Goal: Transaction & Acquisition: Purchase product/service

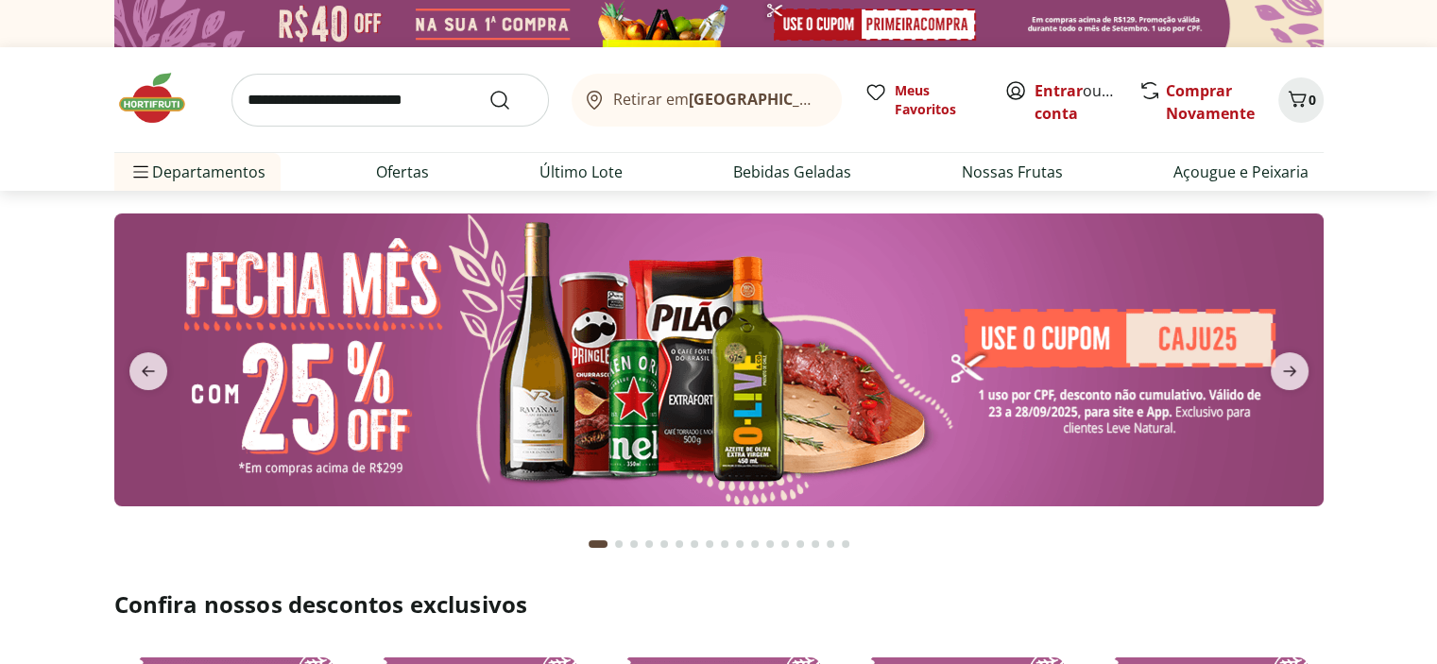
click at [313, 116] on input "search" at bounding box center [391, 100] width 318 height 53
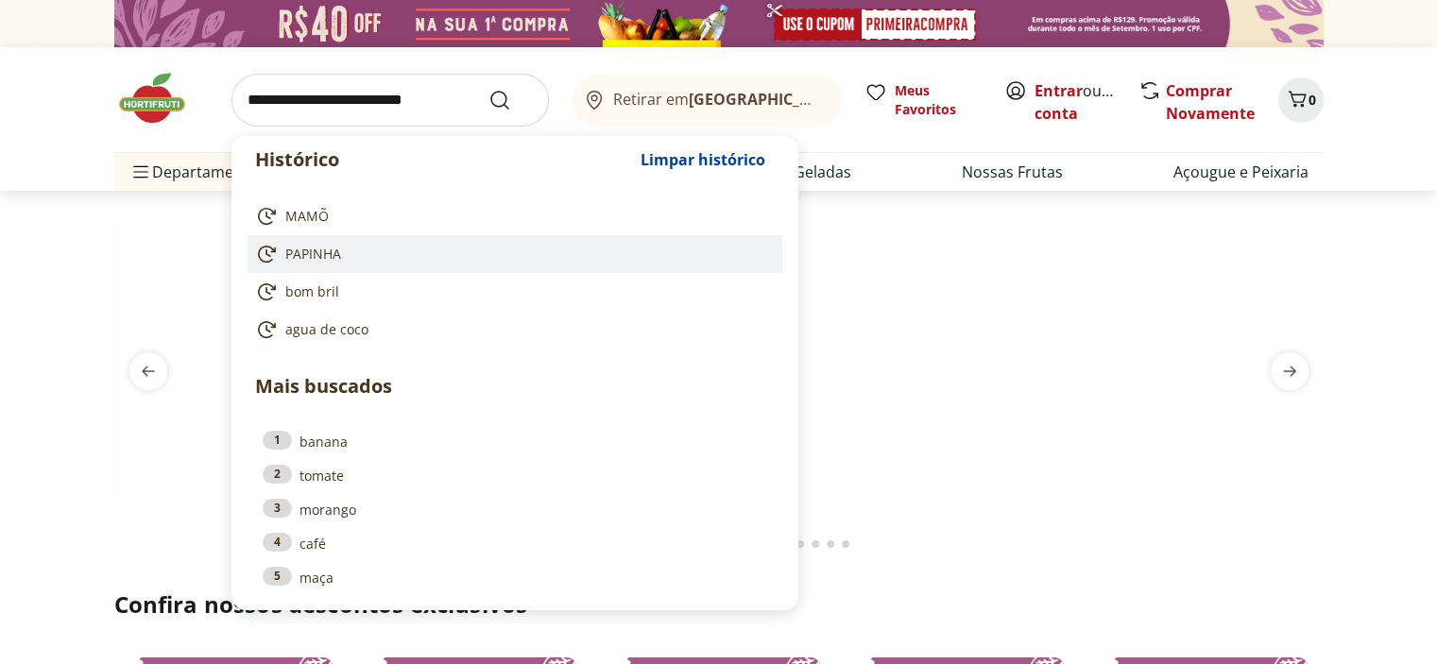
click at [323, 264] on span "PAPINHA" at bounding box center [313, 254] width 56 height 19
type input "*******"
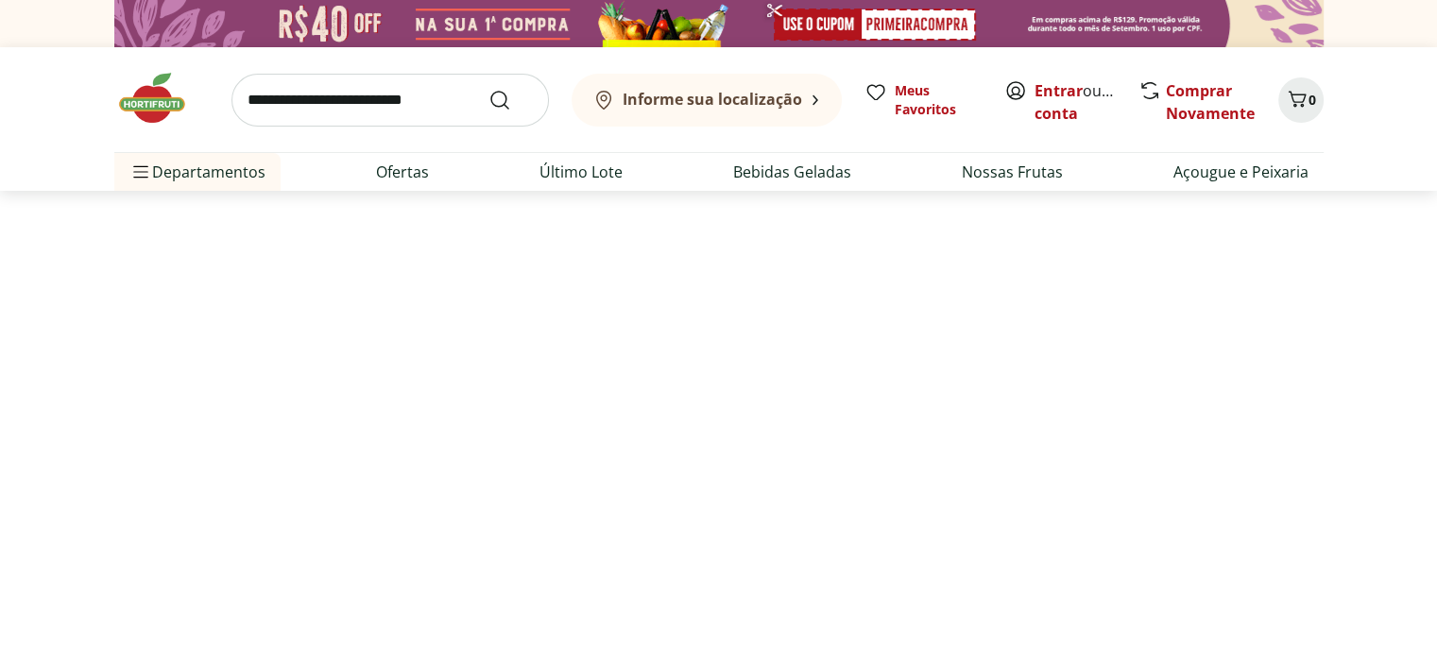
select select "**********"
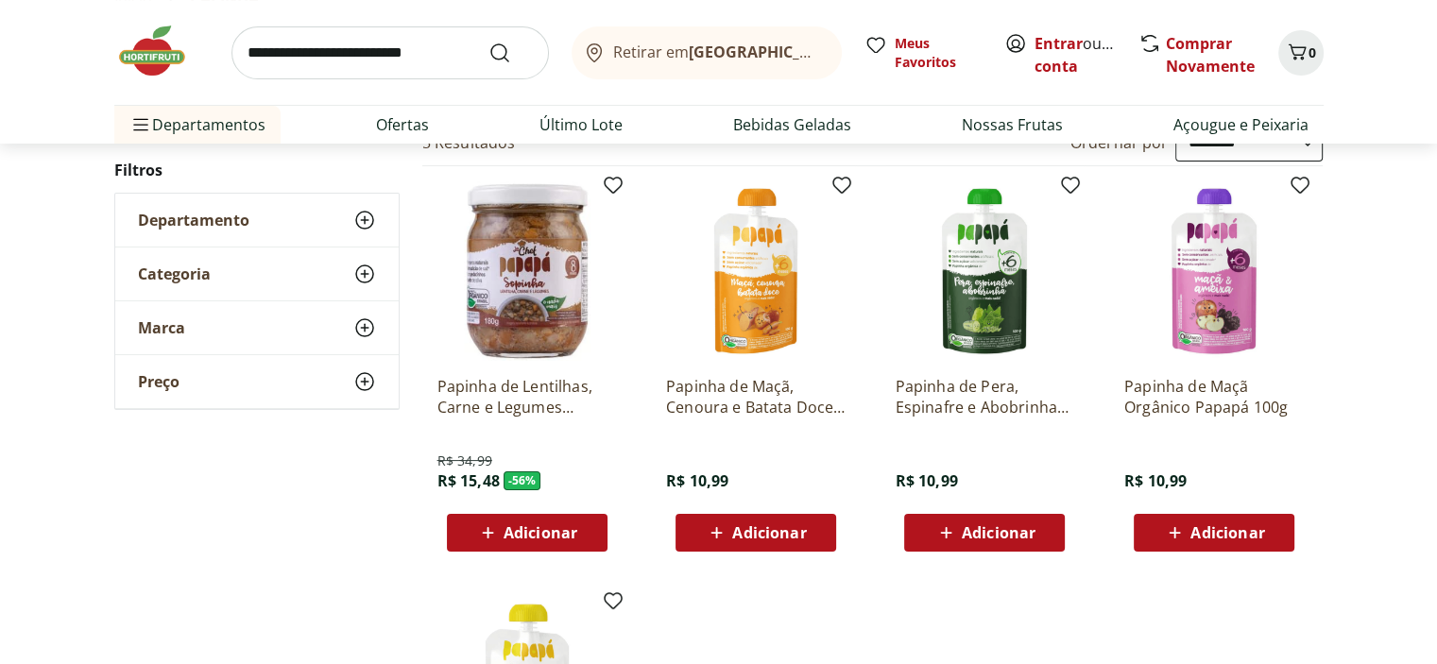
scroll to position [284, 0]
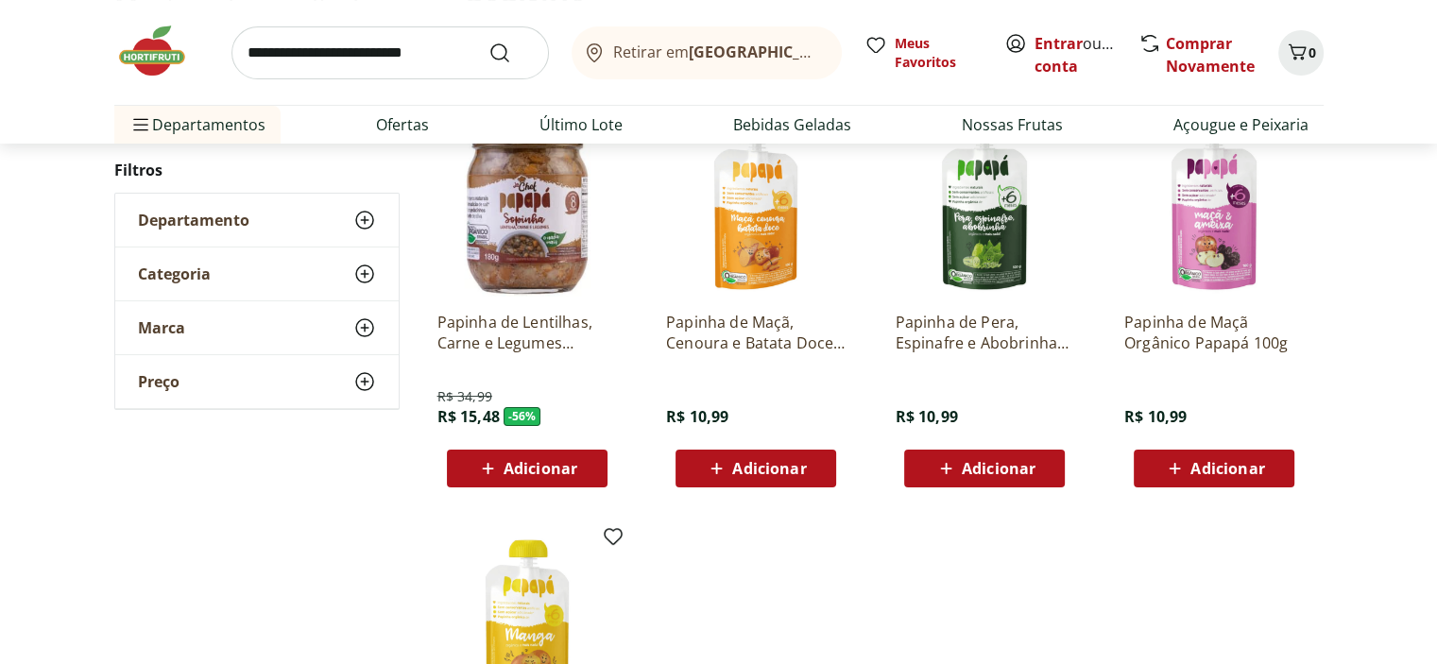
click at [746, 476] on span "Adicionar" at bounding box center [769, 468] width 74 height 15
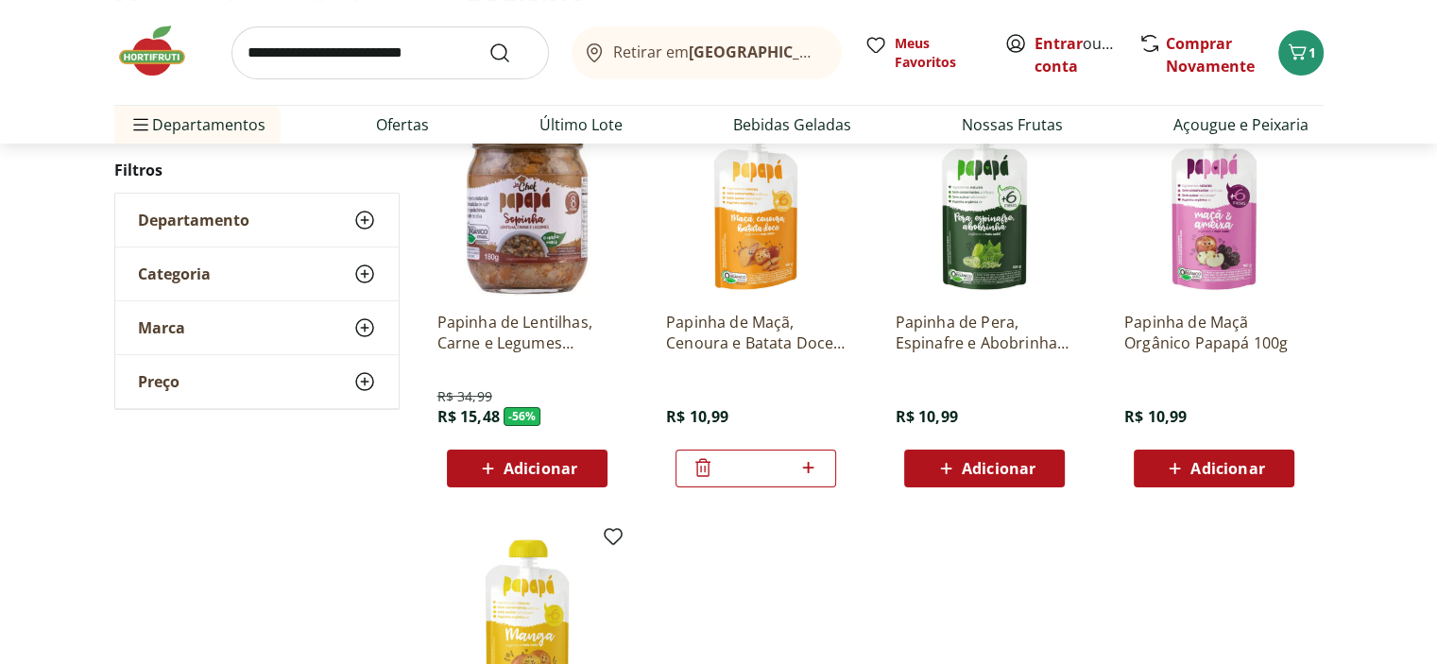
click at [1213, 476] on span "Adicionar" at bounding box center [1228, 468] width 74 height 15
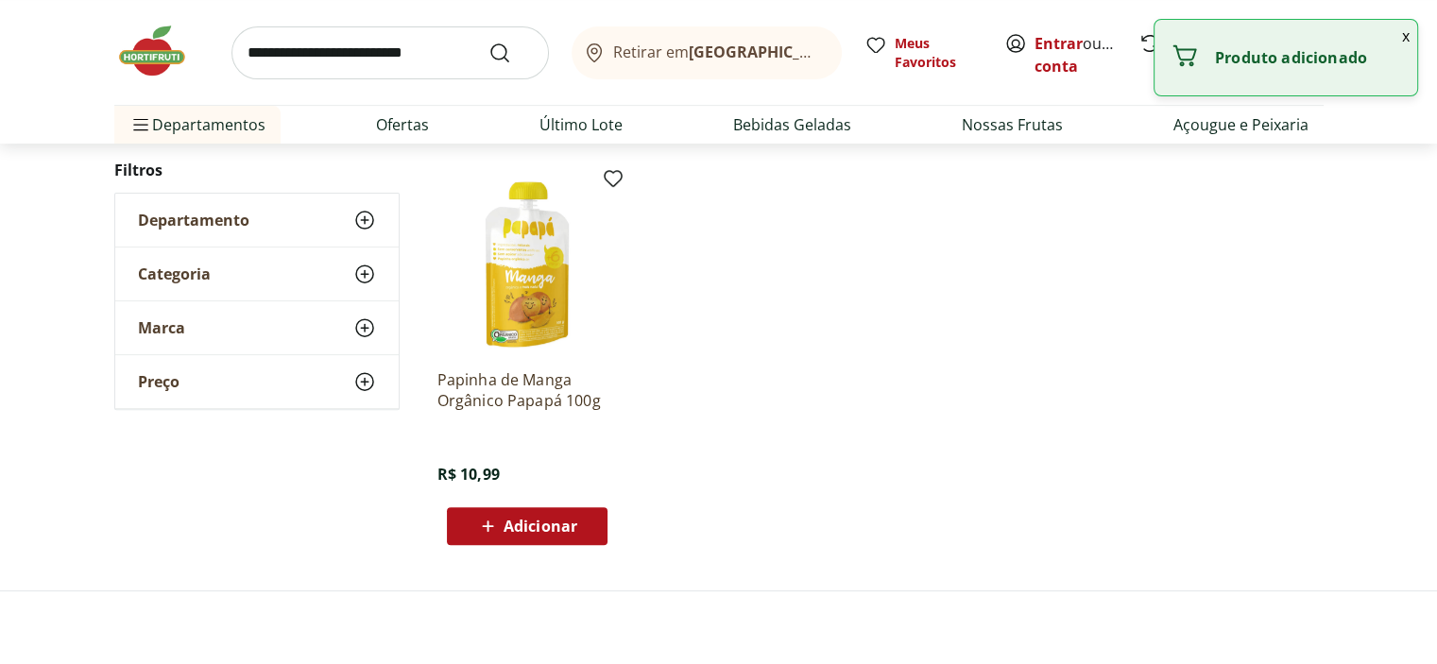
scroll to position [662, 0]
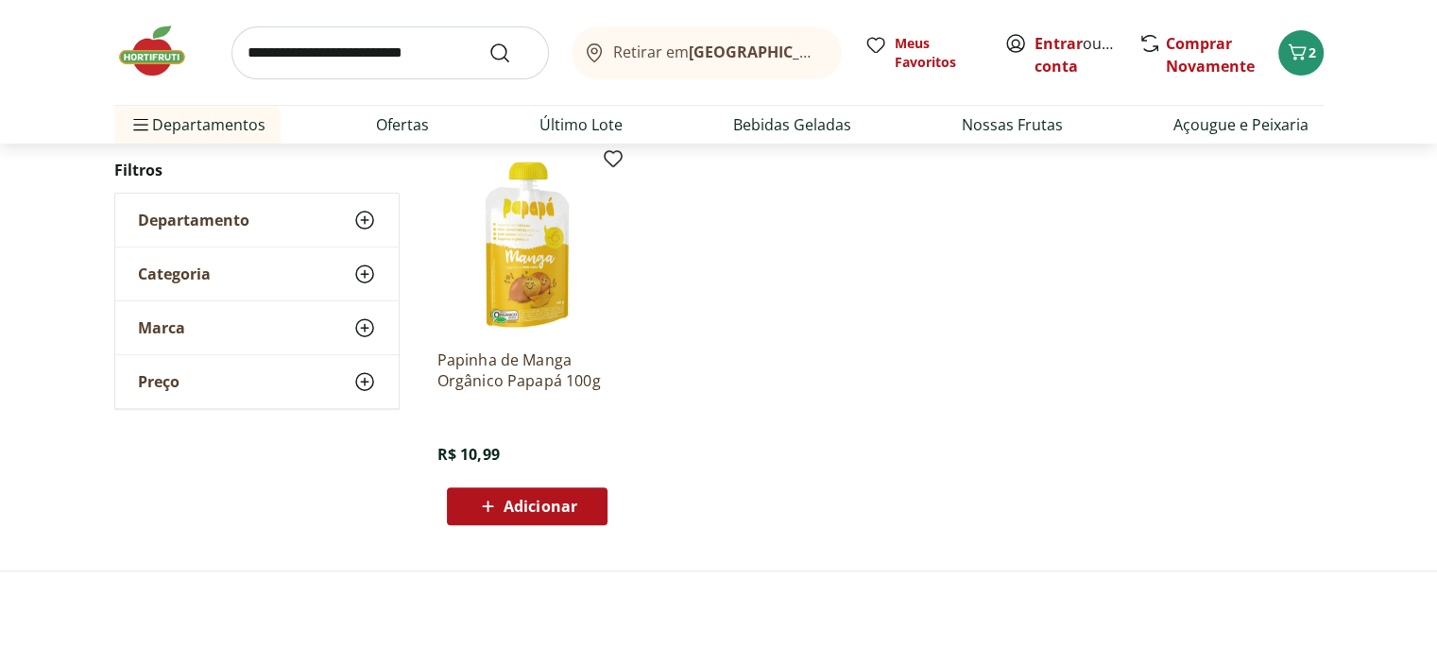
click at [508, 514] on span "Adicionar" at bounding box center [541, 506] width 74 height 15
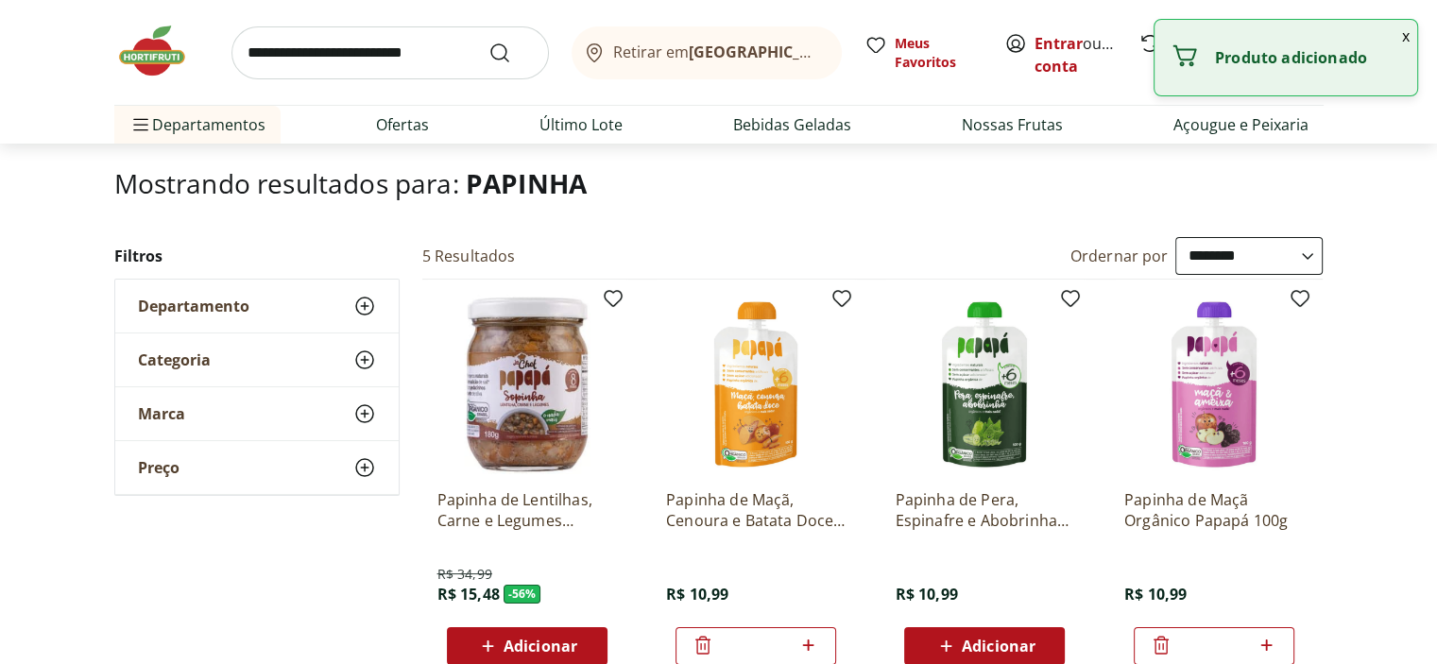
scroll to position [0, 0]
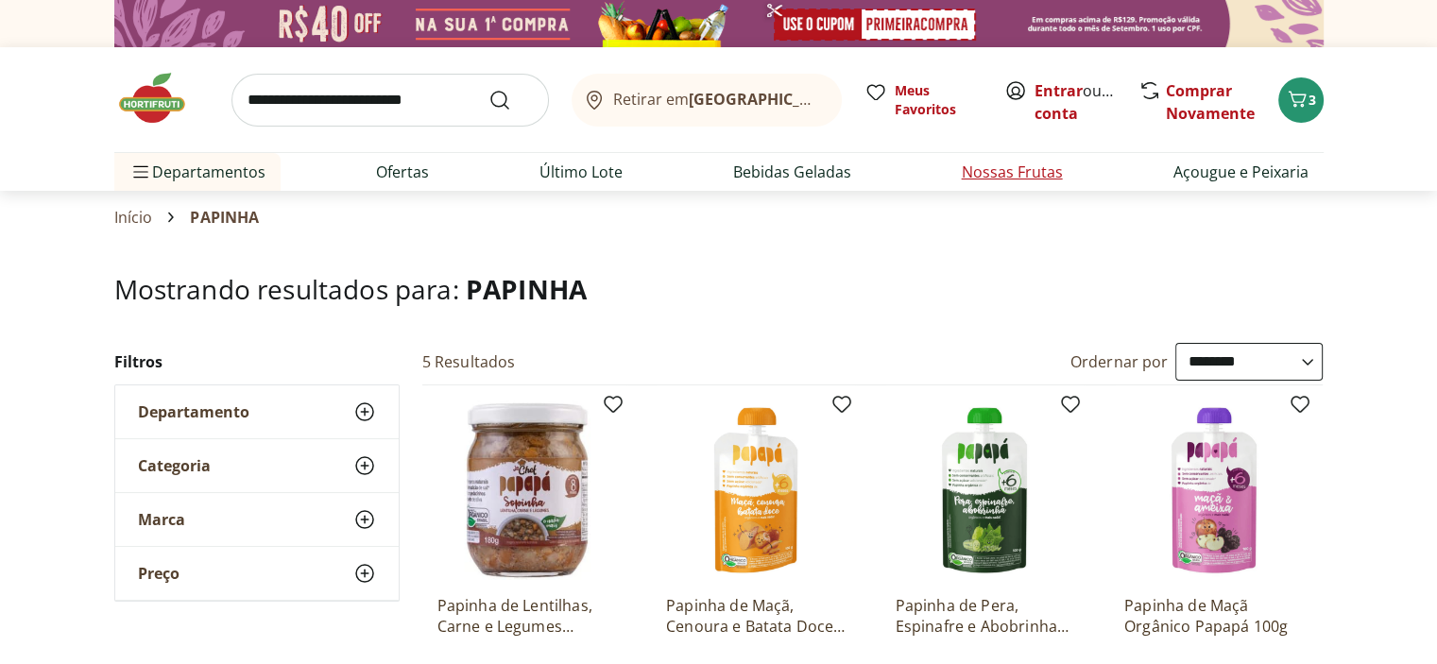
click at [994, 183] on link "Nossas Frutas" at bounding box center [1012, 172] width 101 height 23
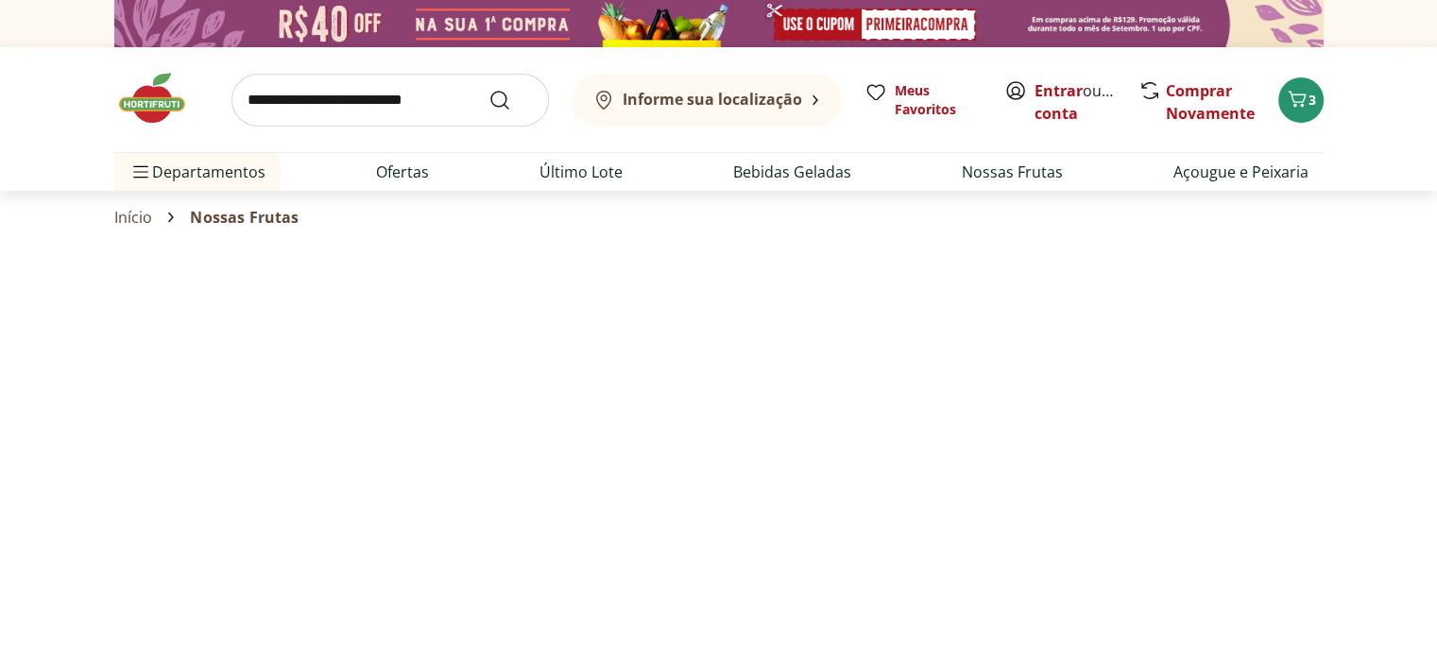
select select "**********"
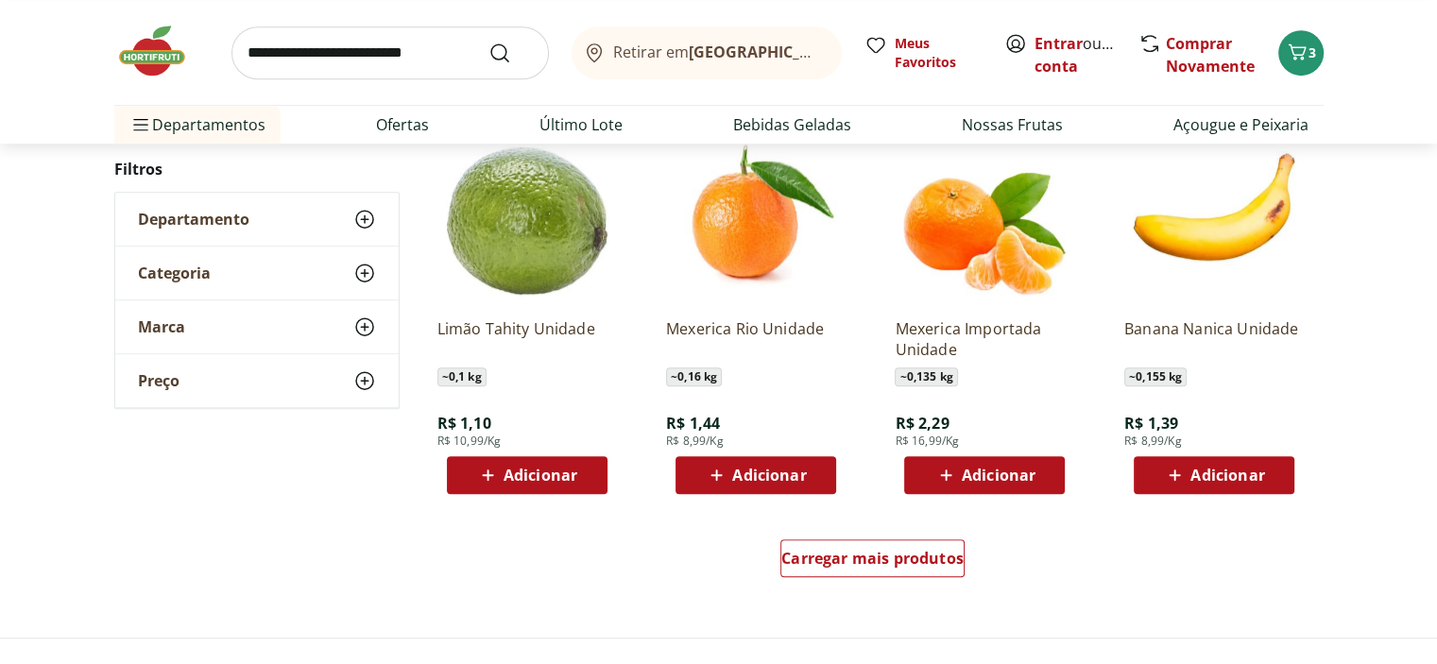
scroll to position [1134, 0]
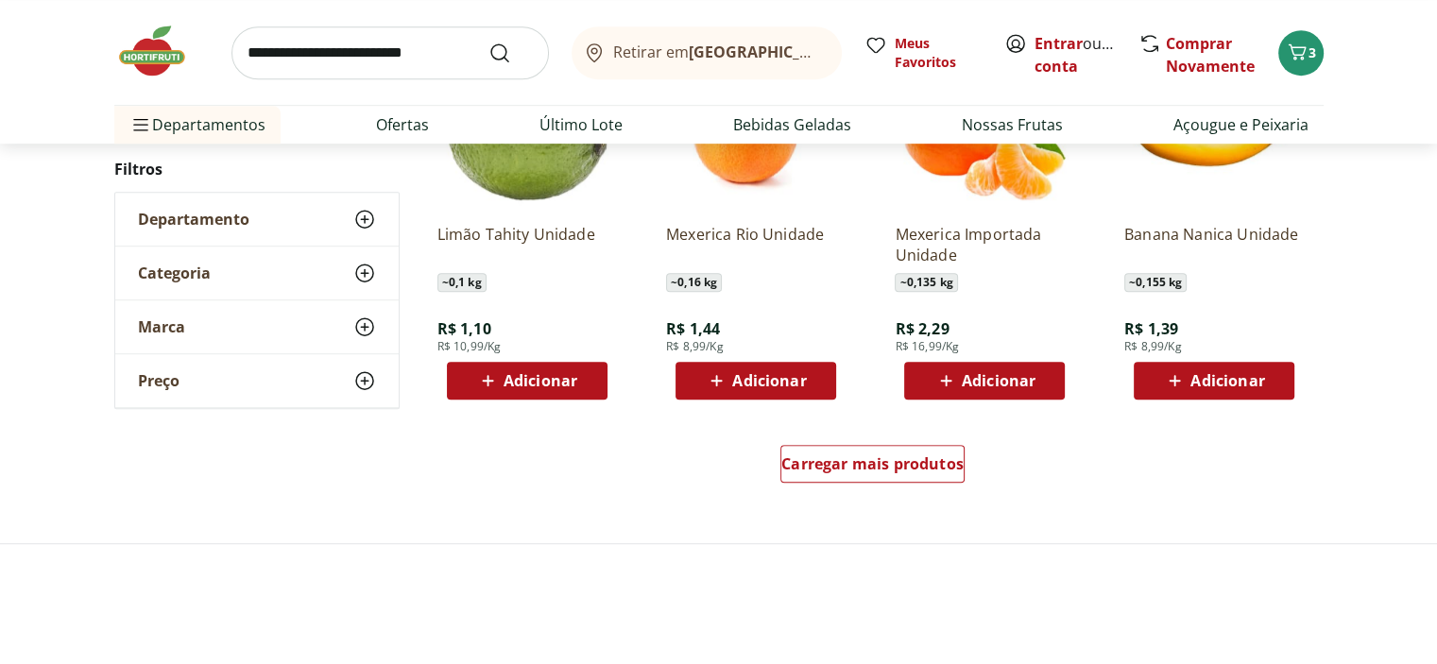
click at [743, 388] on span "Adicionar" at bounding box center [769, 380] width 74 height 15
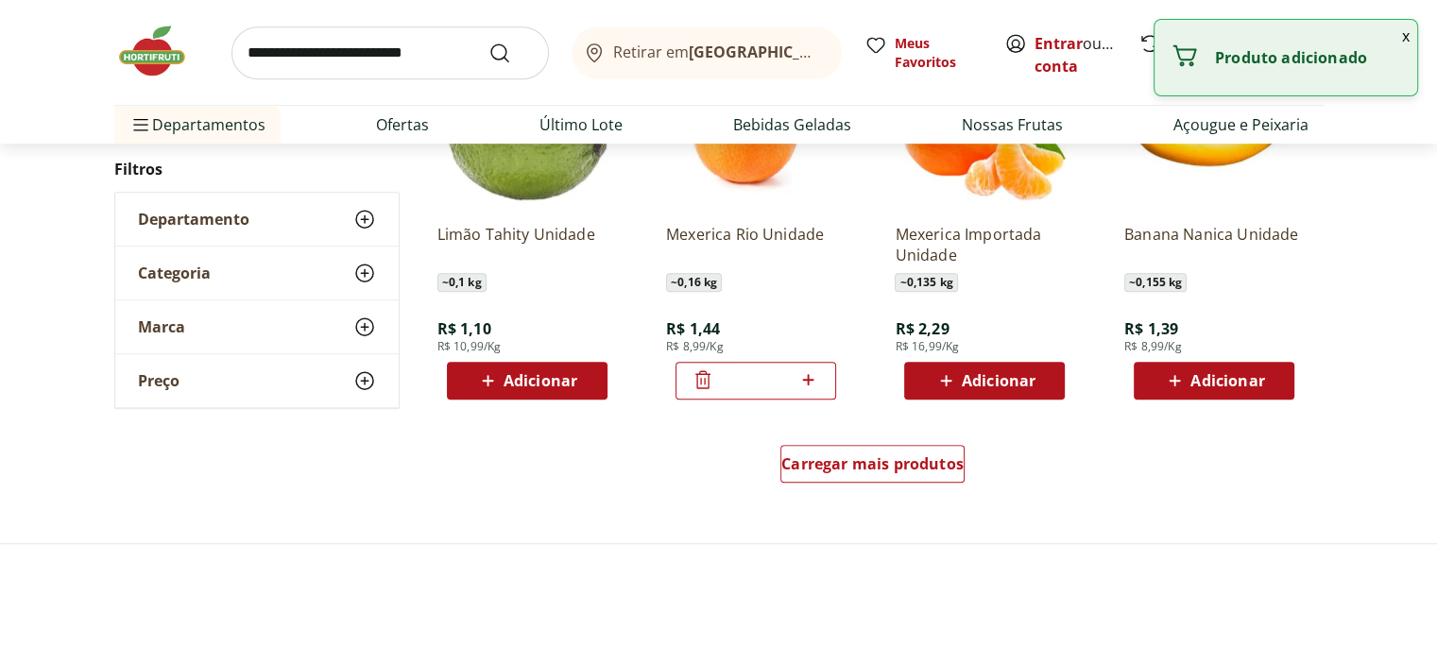
click at [798, 391] on icon at bounding box center [809, 380] width 24 height 23
type input "*"
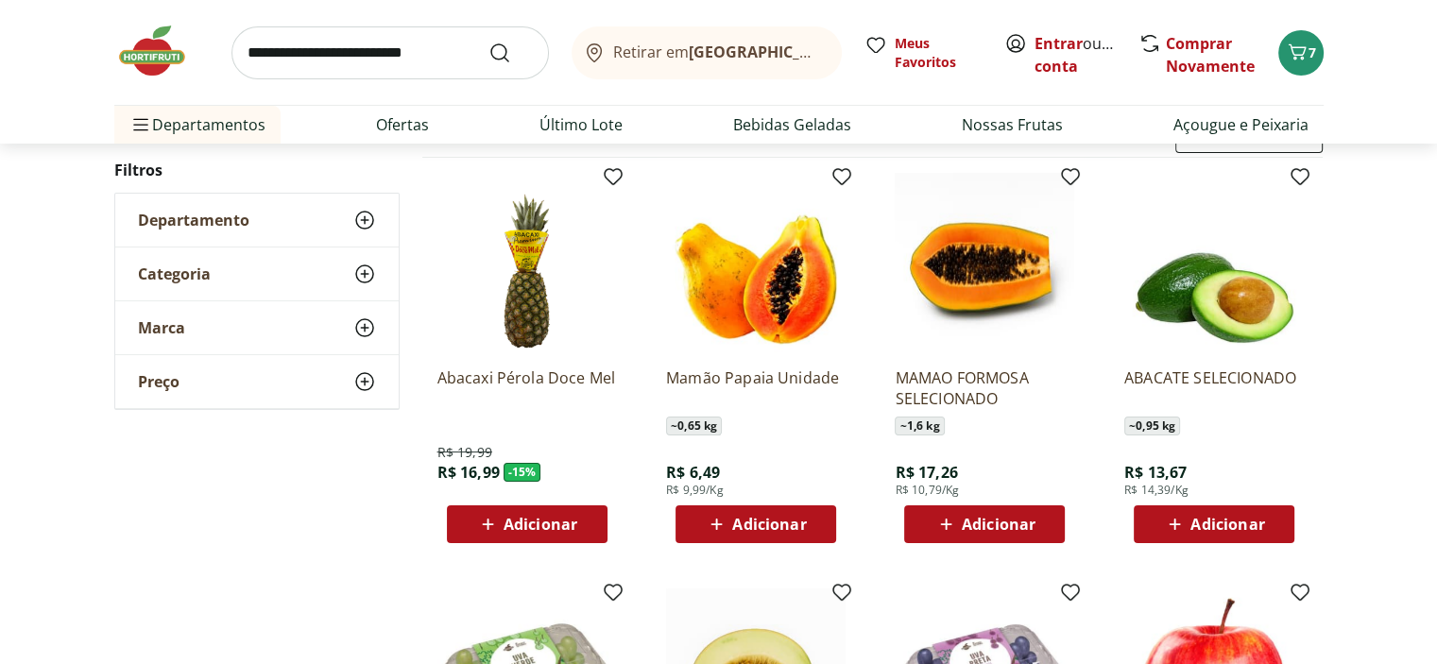
scroll to position [0, 0]
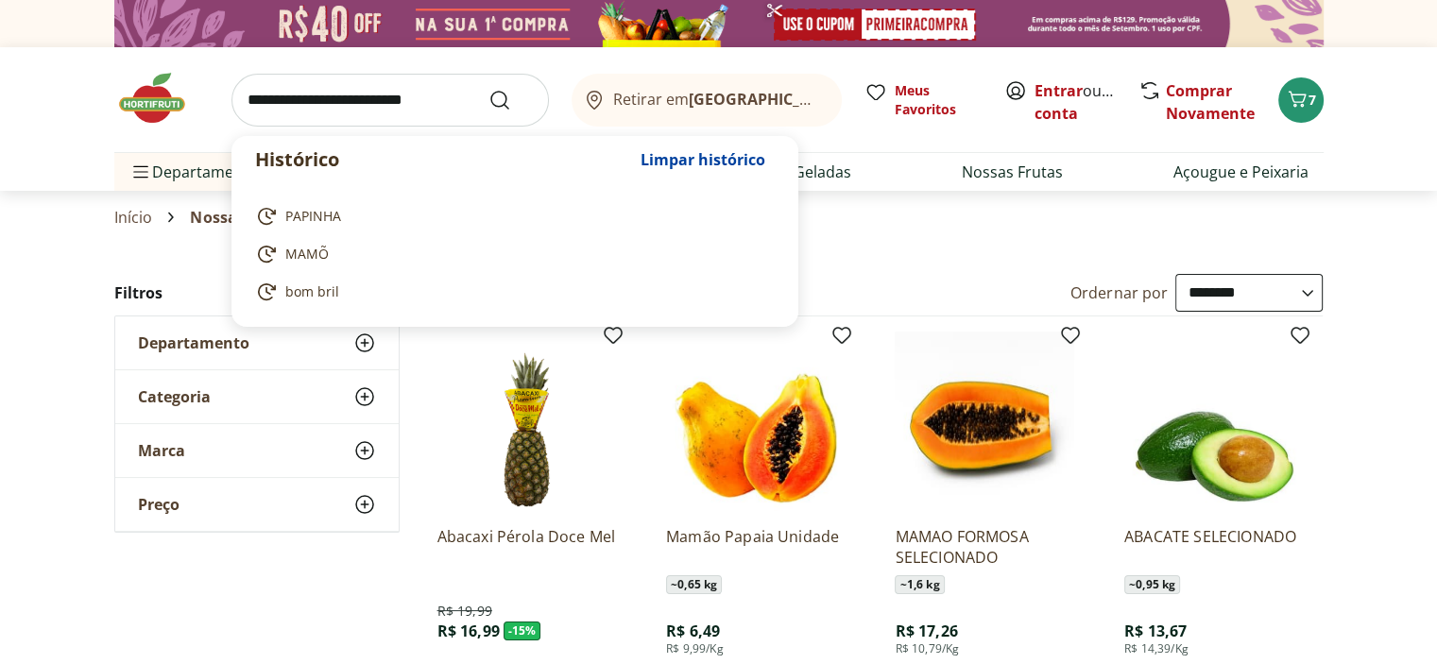
click at [336, 110] on input "search" at bounding box center [391, 100] width 318 height 53
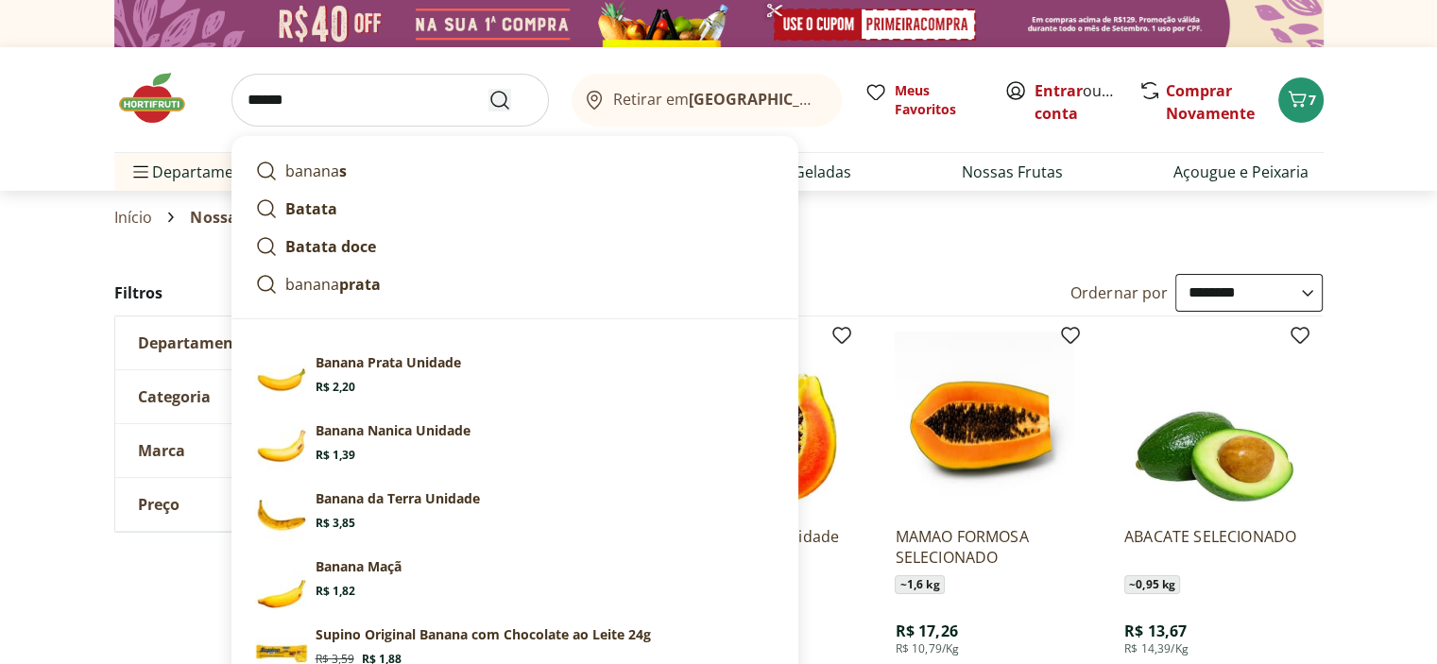
type input "******"
click at [489, 102] on icon "Submit Search" at bounding box center [500, 100] width 23 height 23
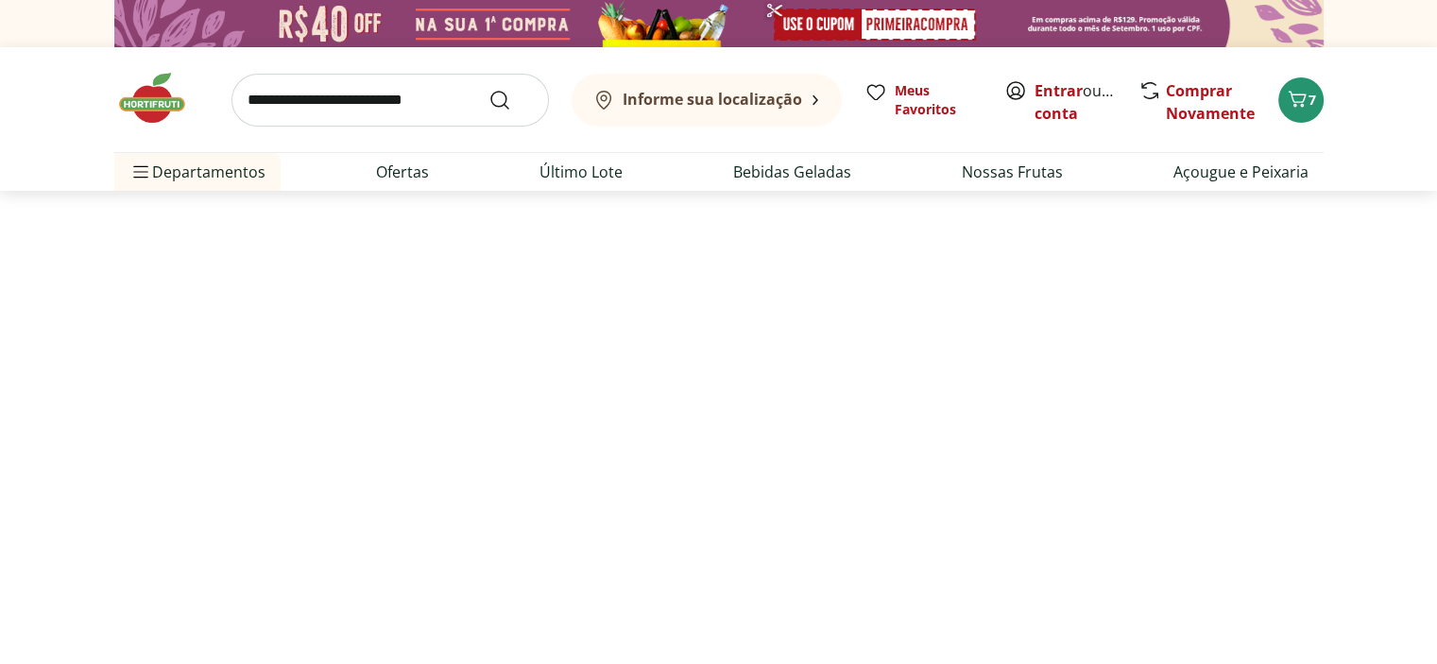
select select "**********"
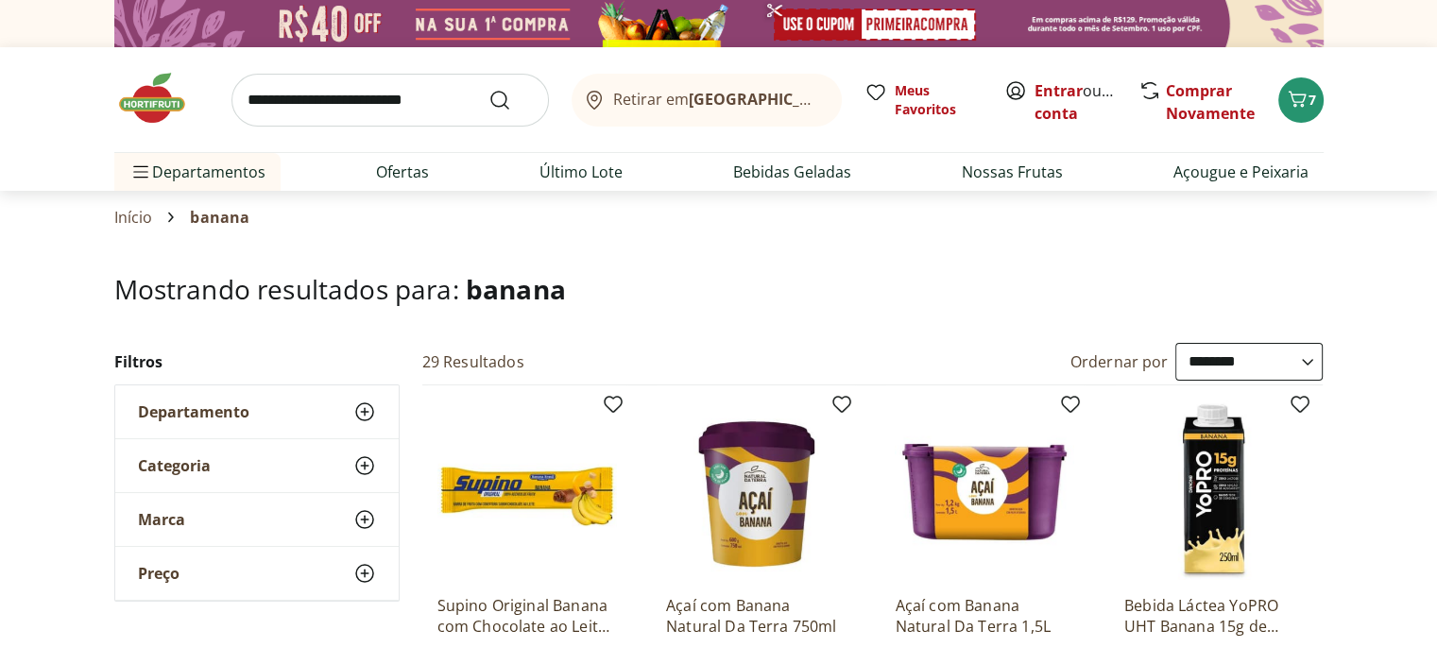
click at [350, 109] on input "search" at bounding box center [391, 100] width 318 height 53
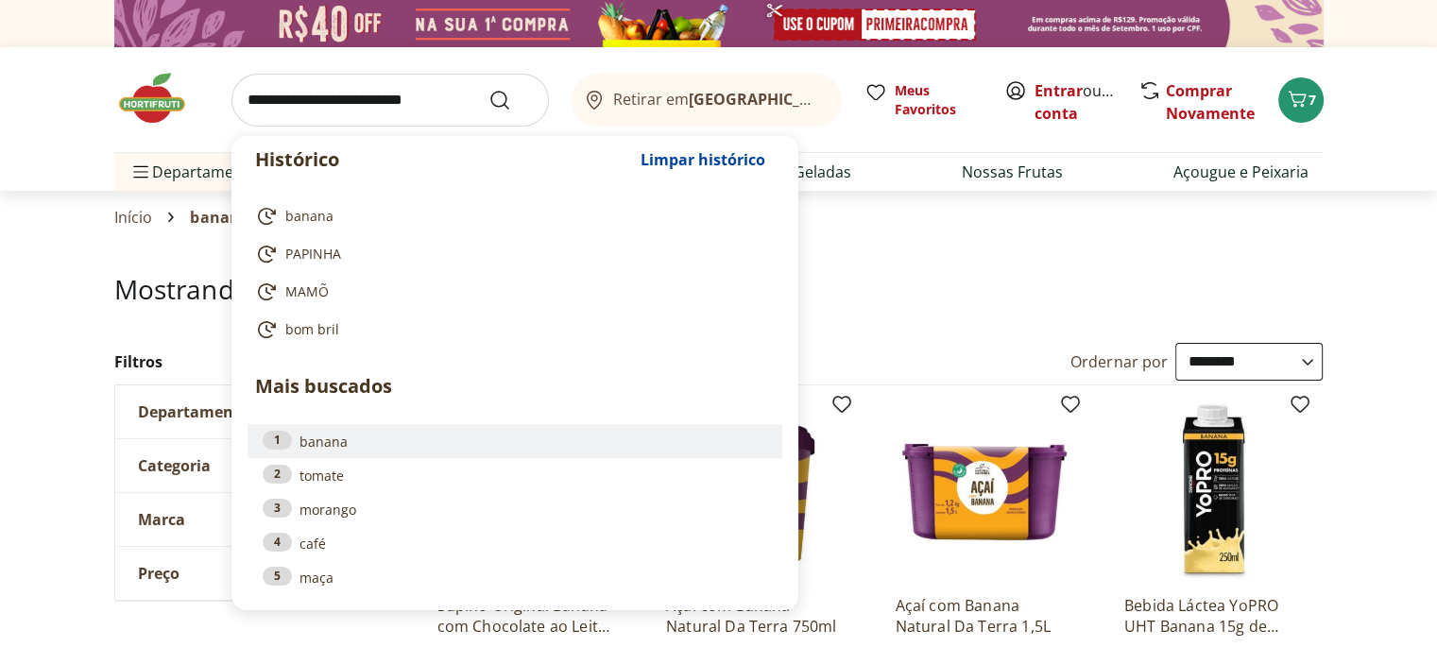
click at [322, 452] on link "1 banana" at bounding box center [515, 441] width 505 height 21
type input "******"
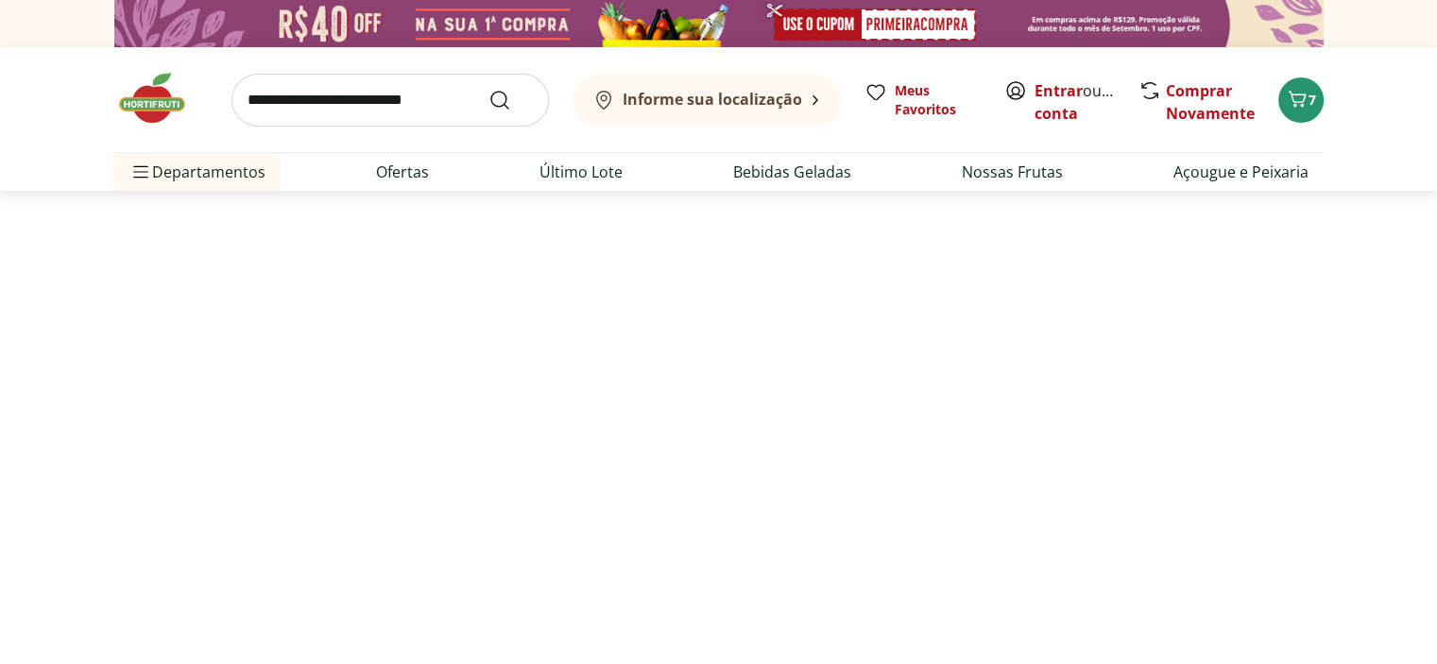
select select "**********"
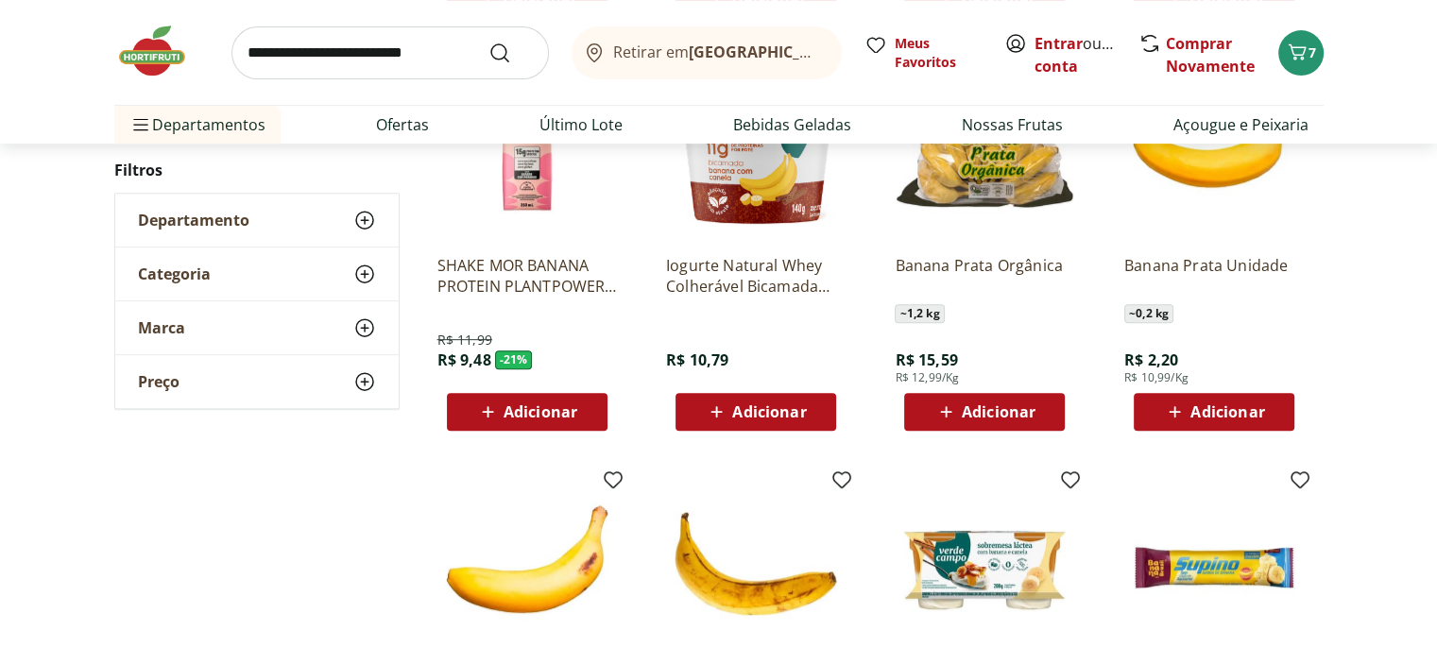
scroll to position [851, 0]
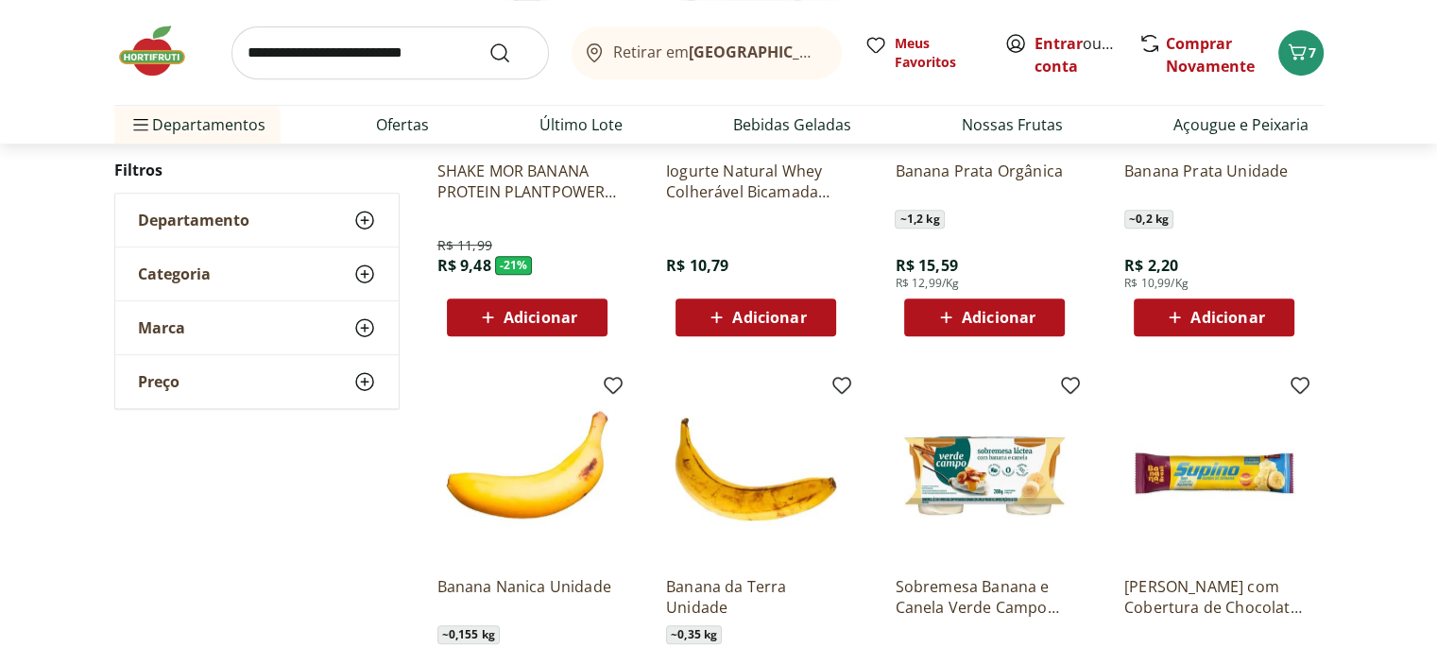
click at [1208, 325] on span "Adicionar" at bounding box center [1228, 317] width 74 height 15
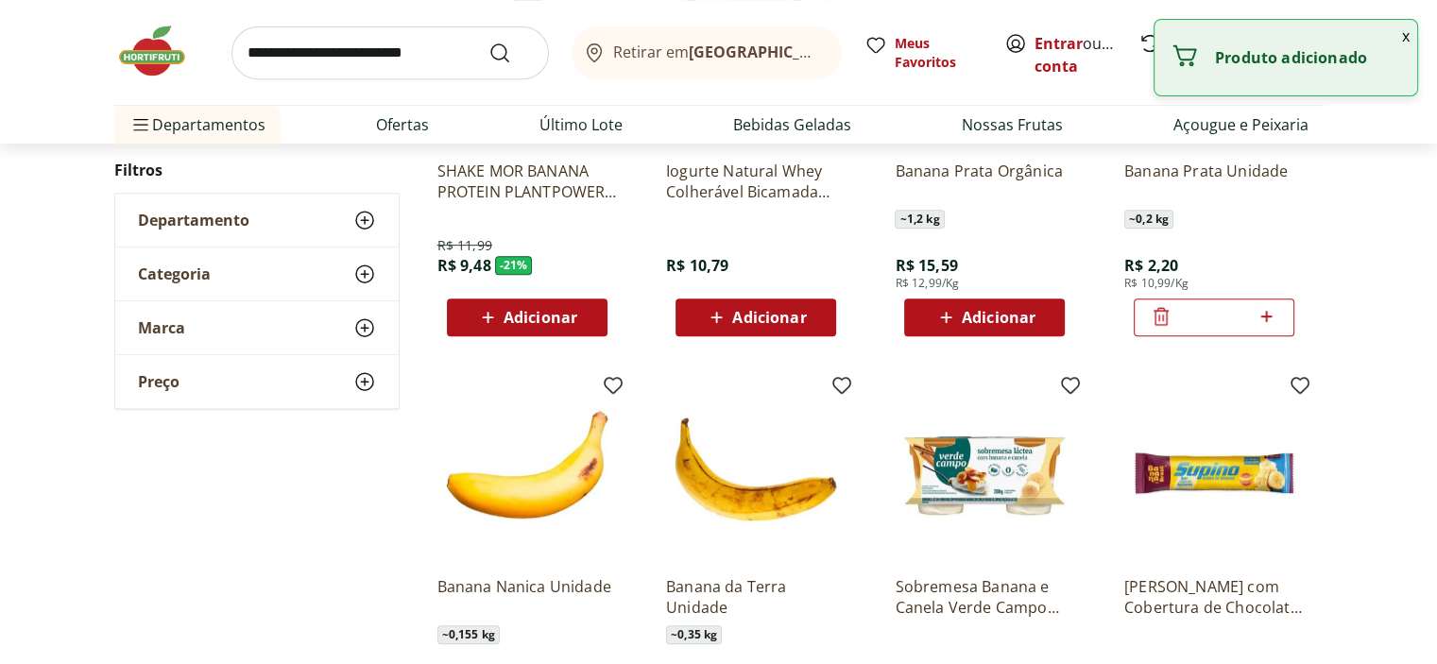
click at [1208, 328] on input "*" at bounding box center [1214, 317] width 83 height 21
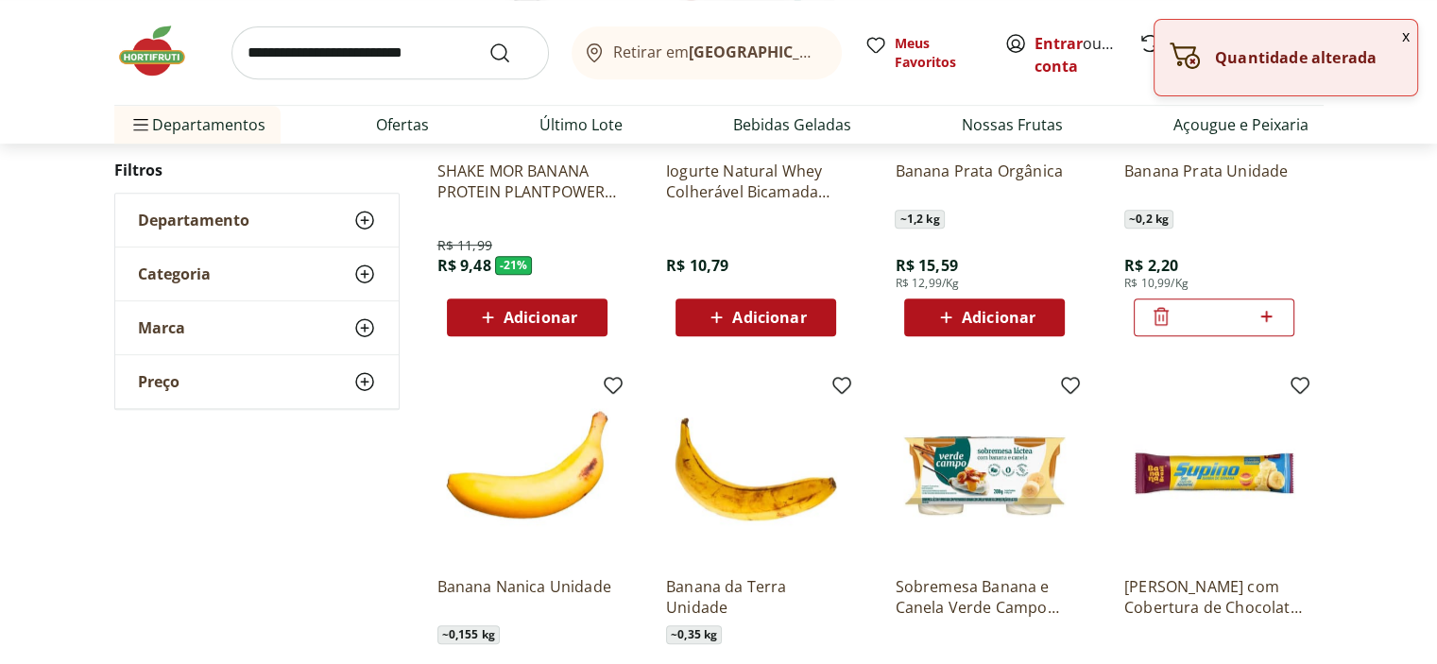
click at [1271, 328] on icon at bounding box center [1267, 316] width 24 height 23
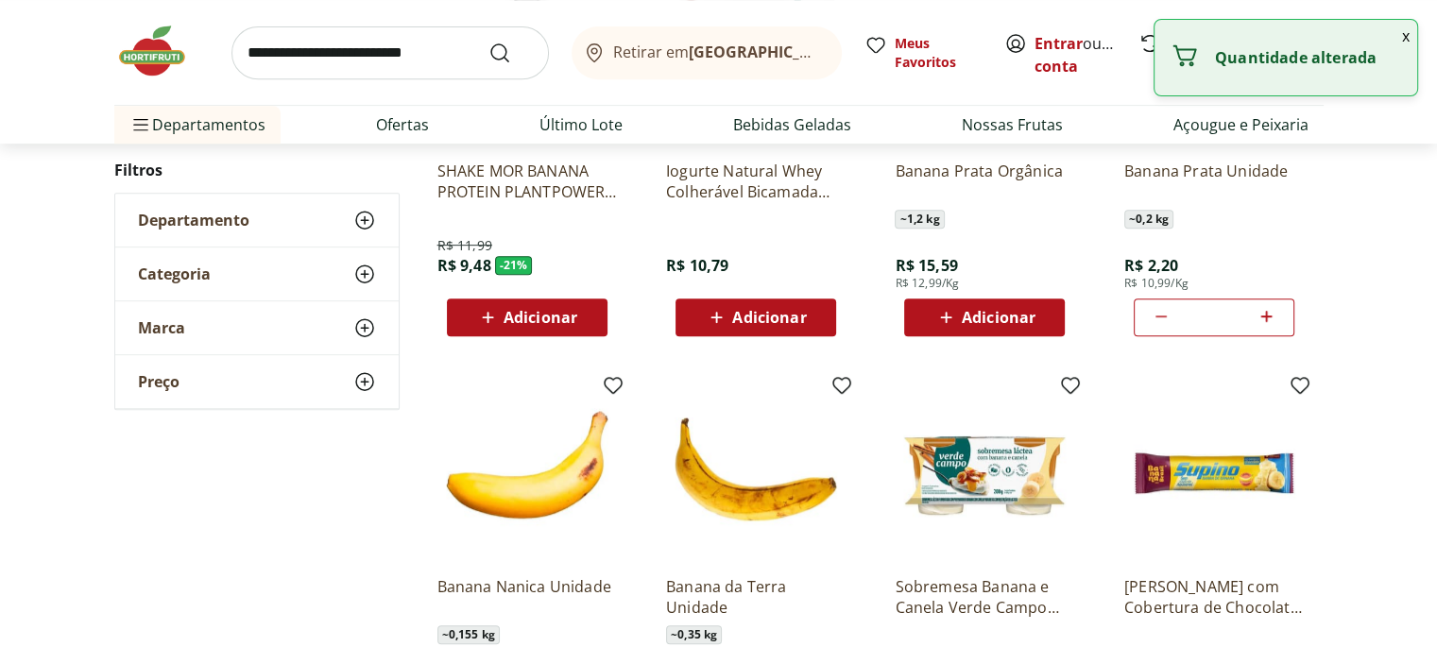
click at [1271, 328] on icon at bounding box center [1267, 316] width 24 height 23
type input "*"
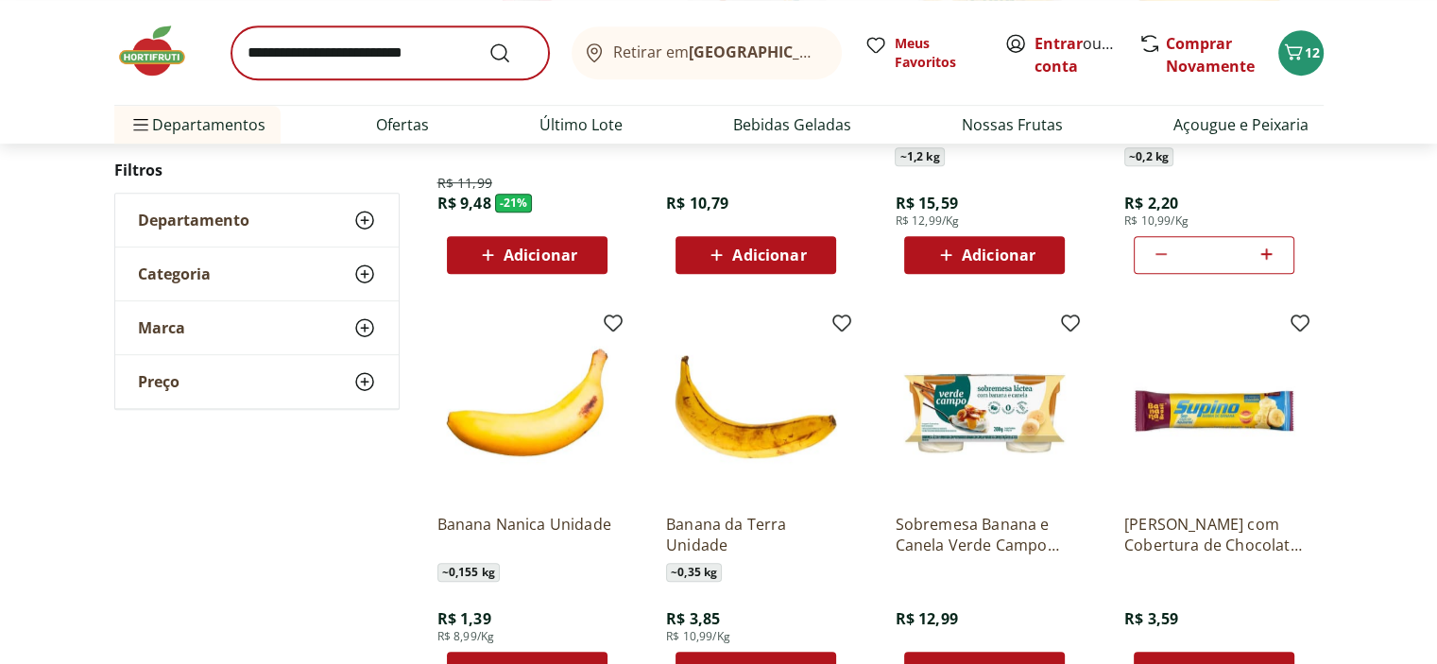
scroll to position [945, 0]
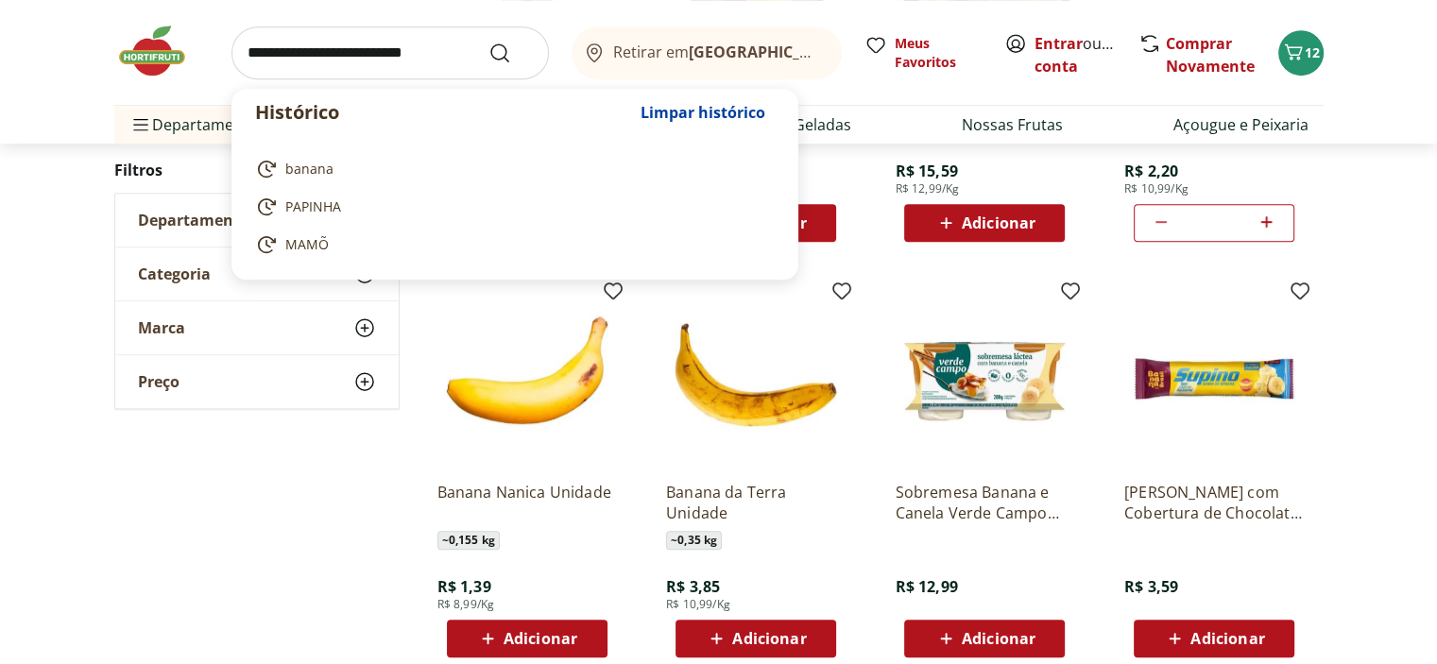
click at [294, 73] on input "search" at bounding box center [391, 52] width 318 height 53
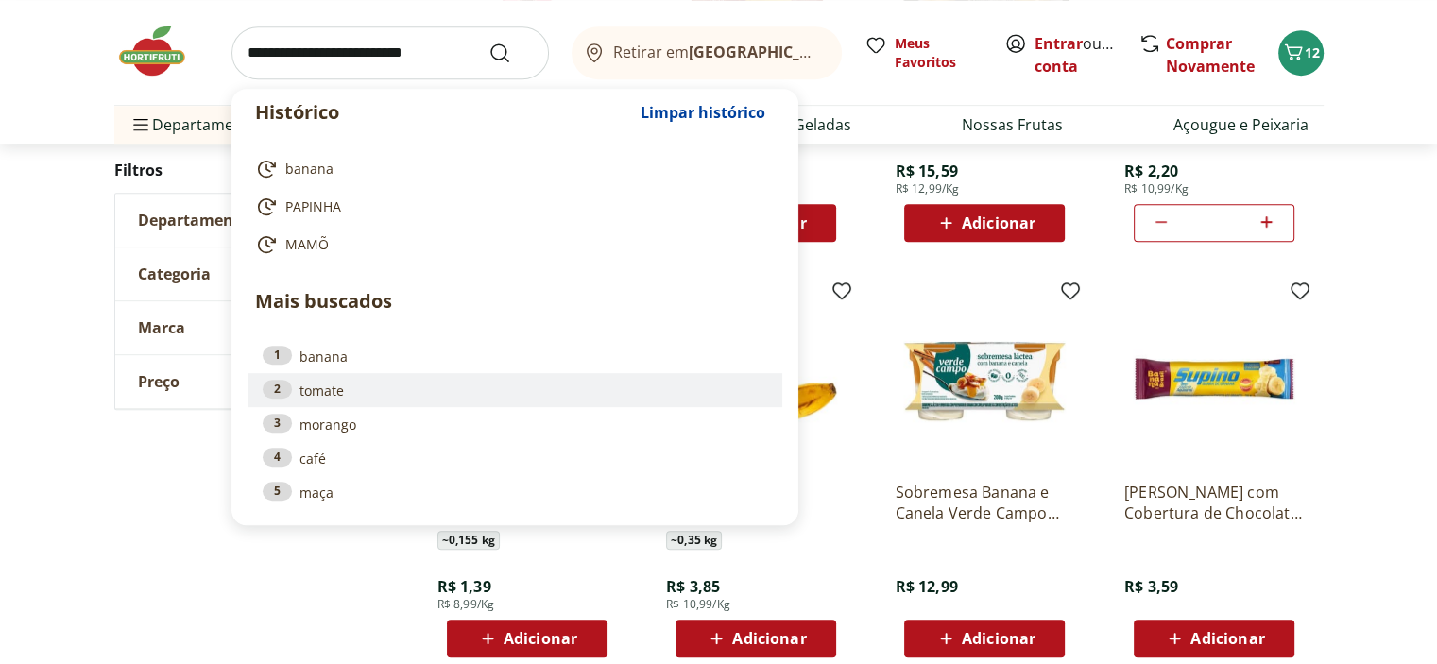
click at [292, 399] on div "2" at bounding box center [277, 389] width 29 height 19
type input "******"
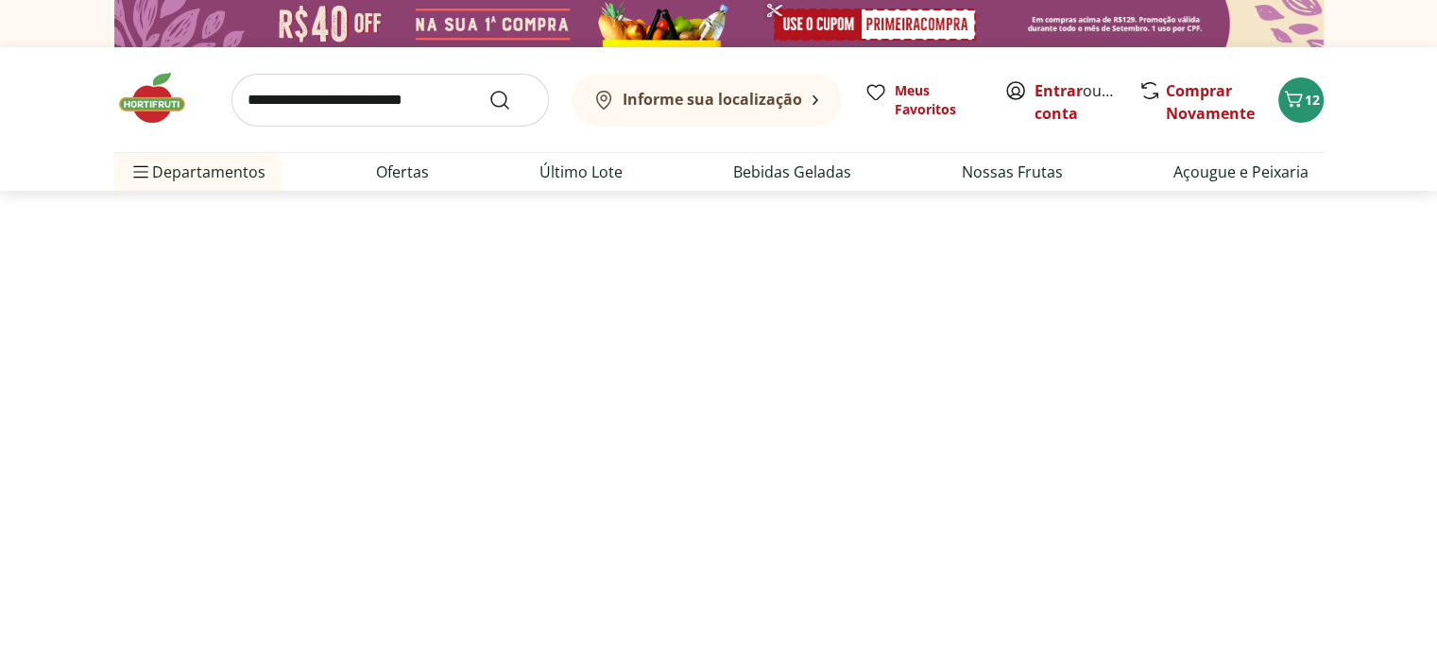
select select "**********"
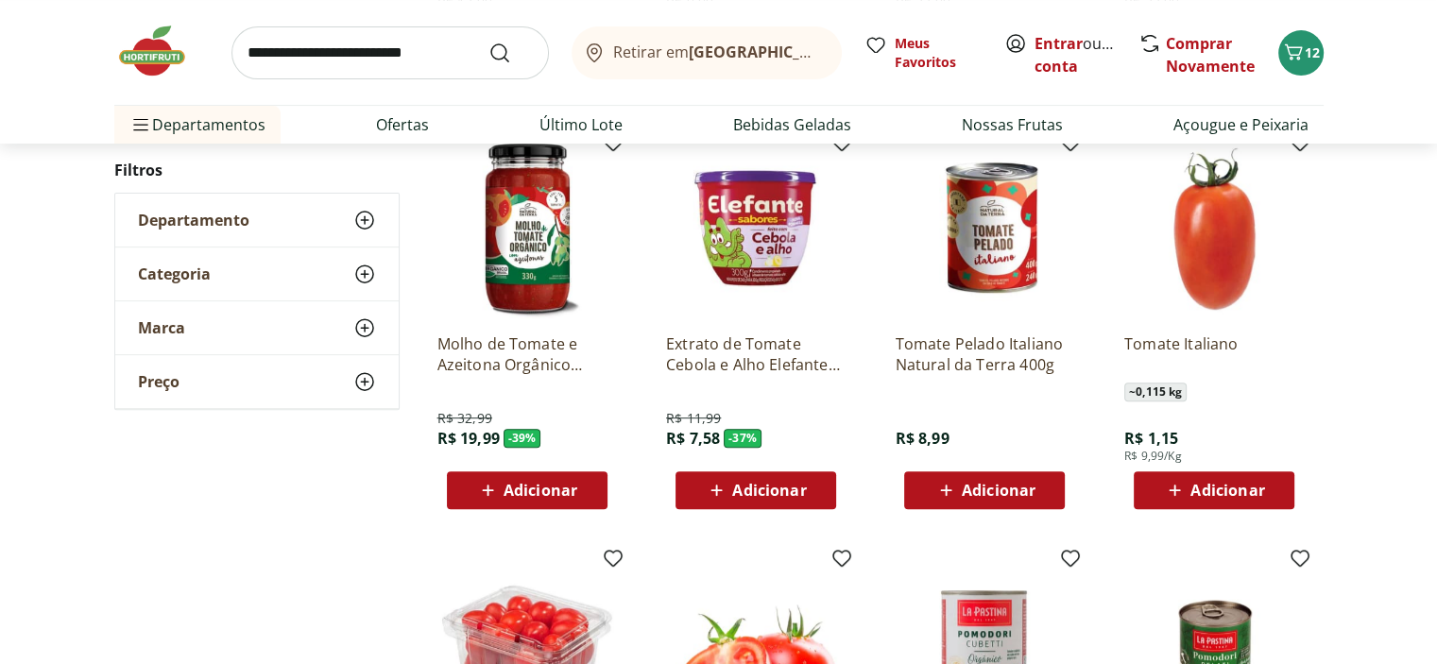
scroll to position [756, 0]
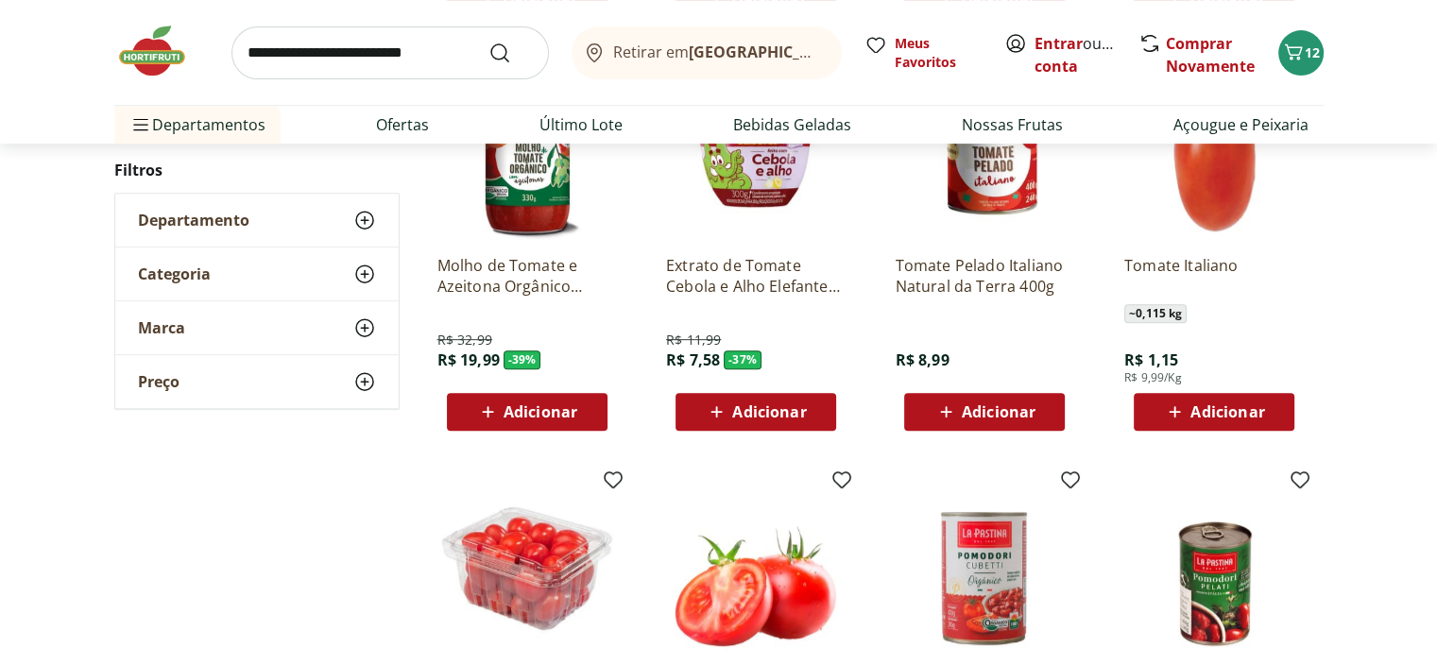
click at [1259, 420] on span "Adicionar" at bounding box center [1228, 411] width 74 height 15
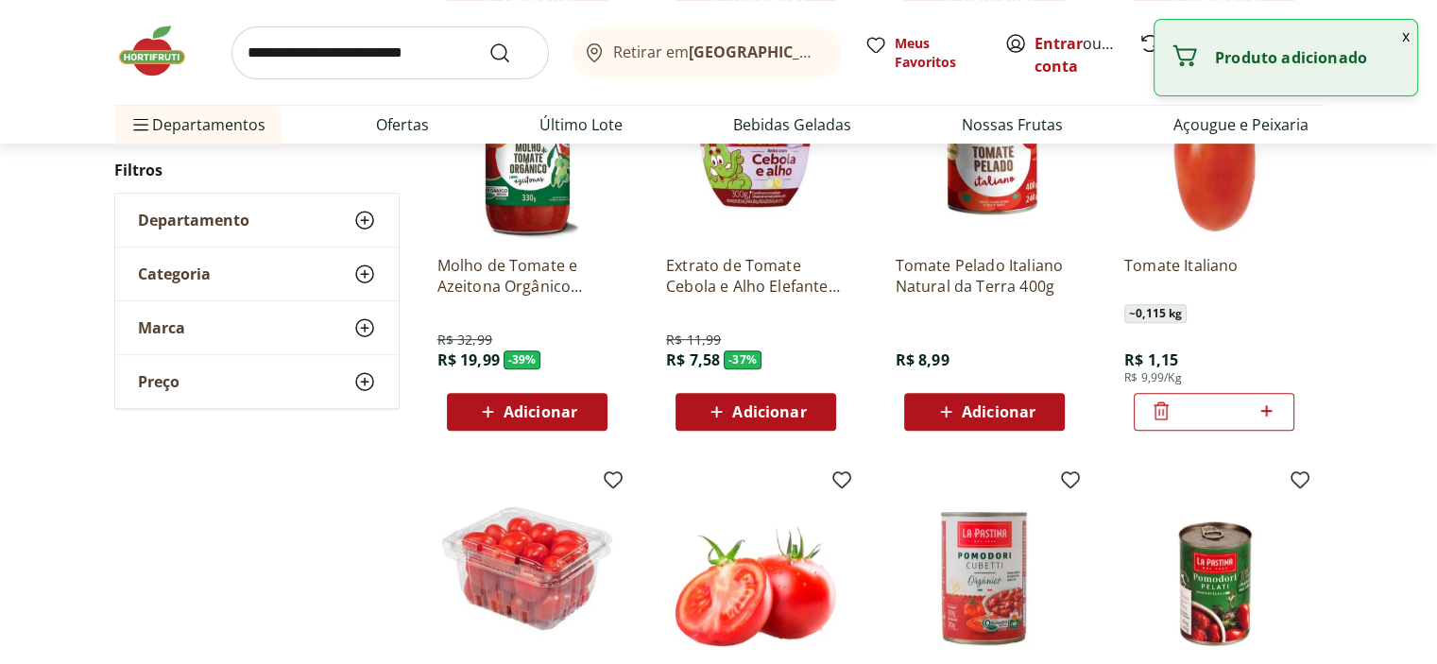
click at [1258, 422] on icon at bounding box center [1267, 411] width 24 height 23
type input "*"
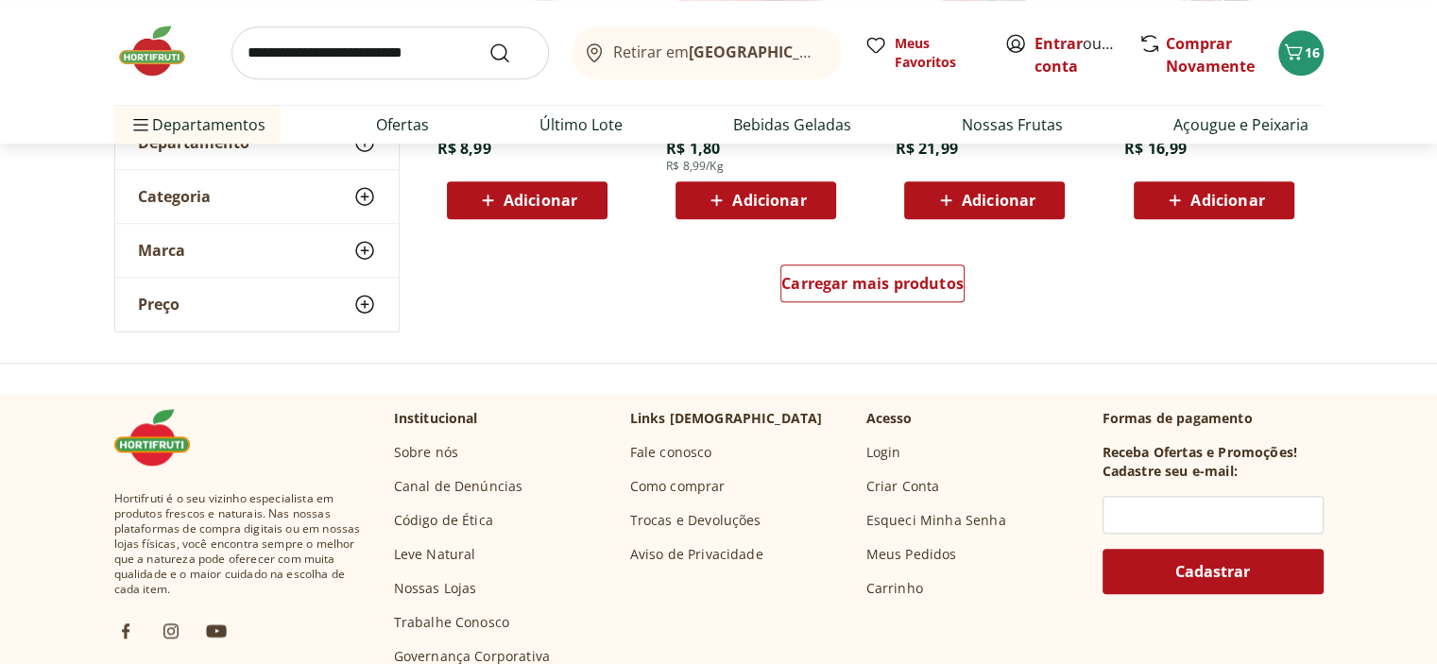
scroll to position [1418, 0]
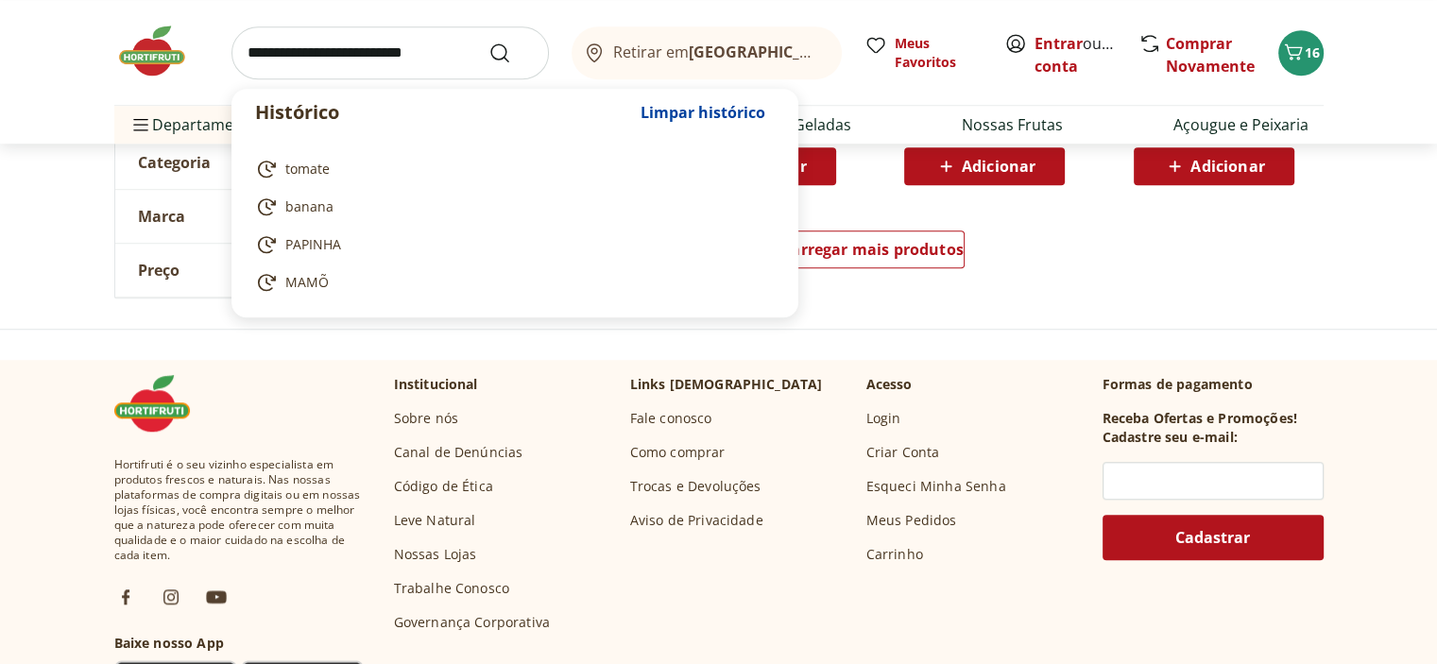
click at [287, 70] on input "search" at bounding box center [391, 52] width 318 height 53
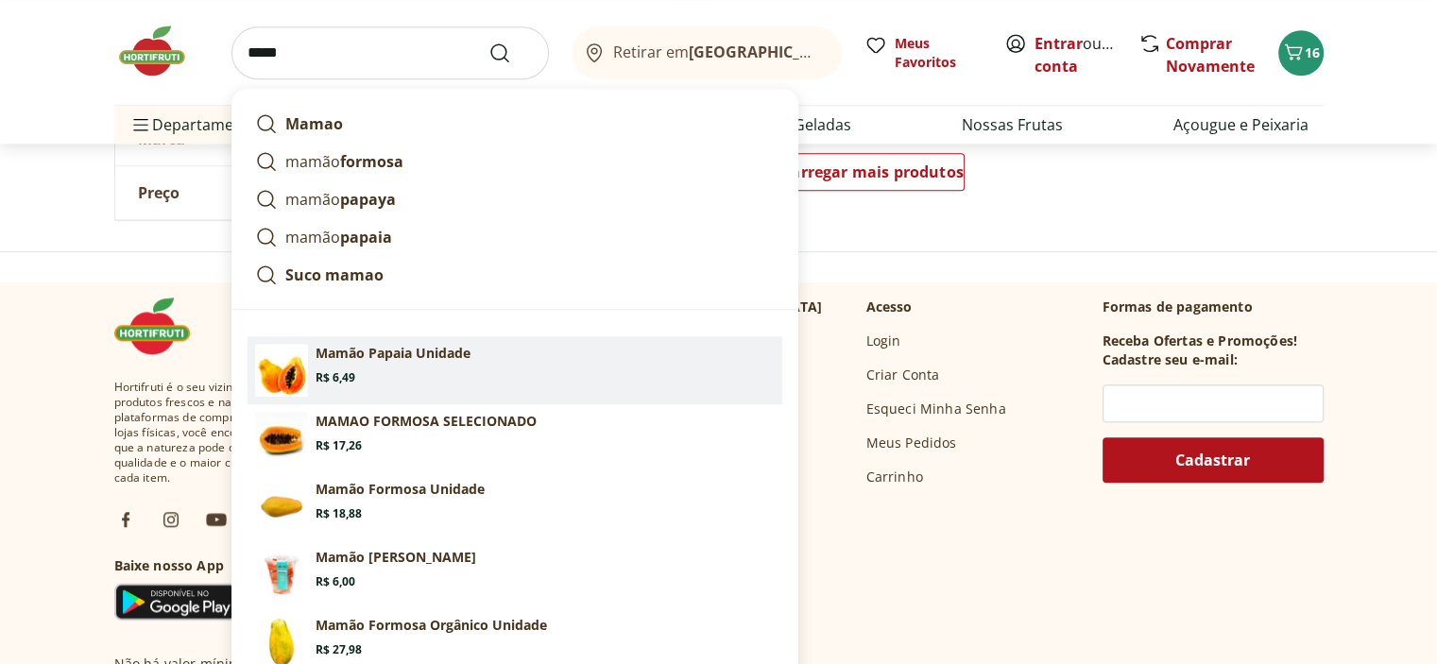
scroll to position [1512, 0]
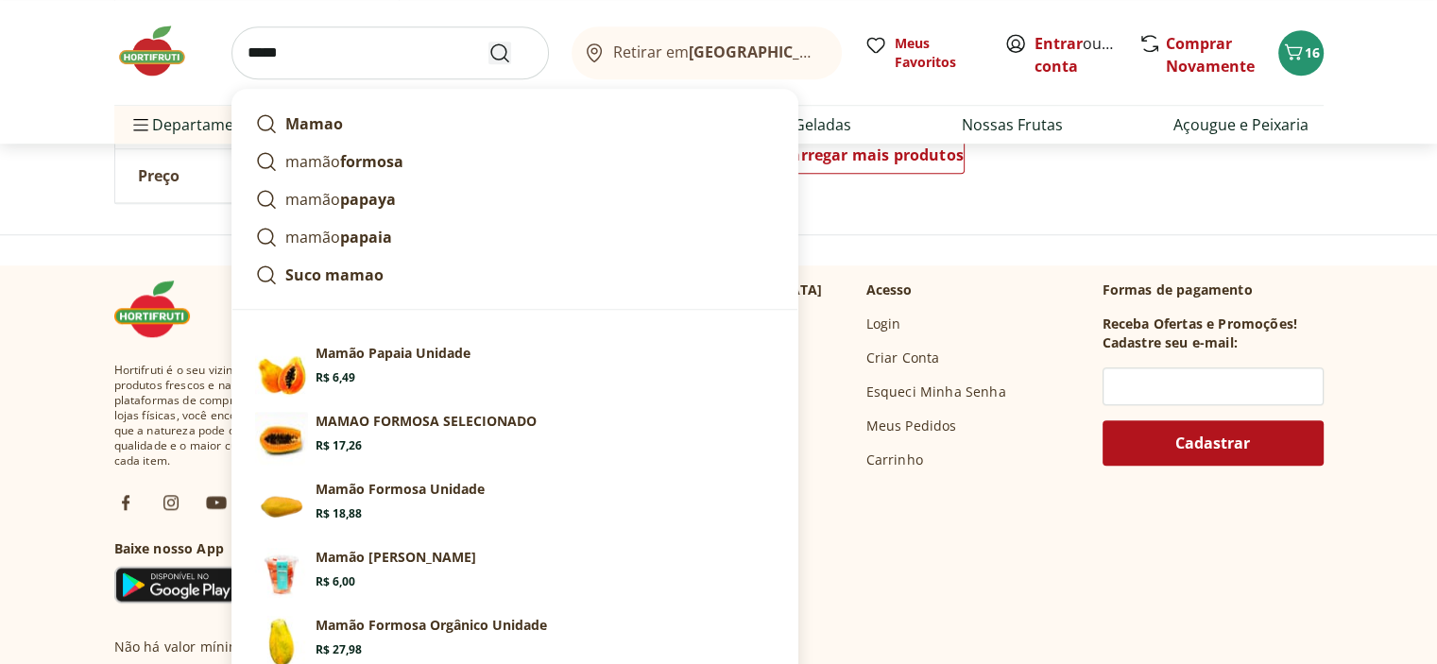
type input "*****"
click at [489, 60] on icon "Submit Search" at bounding box center [500, 53] width 23 height 23
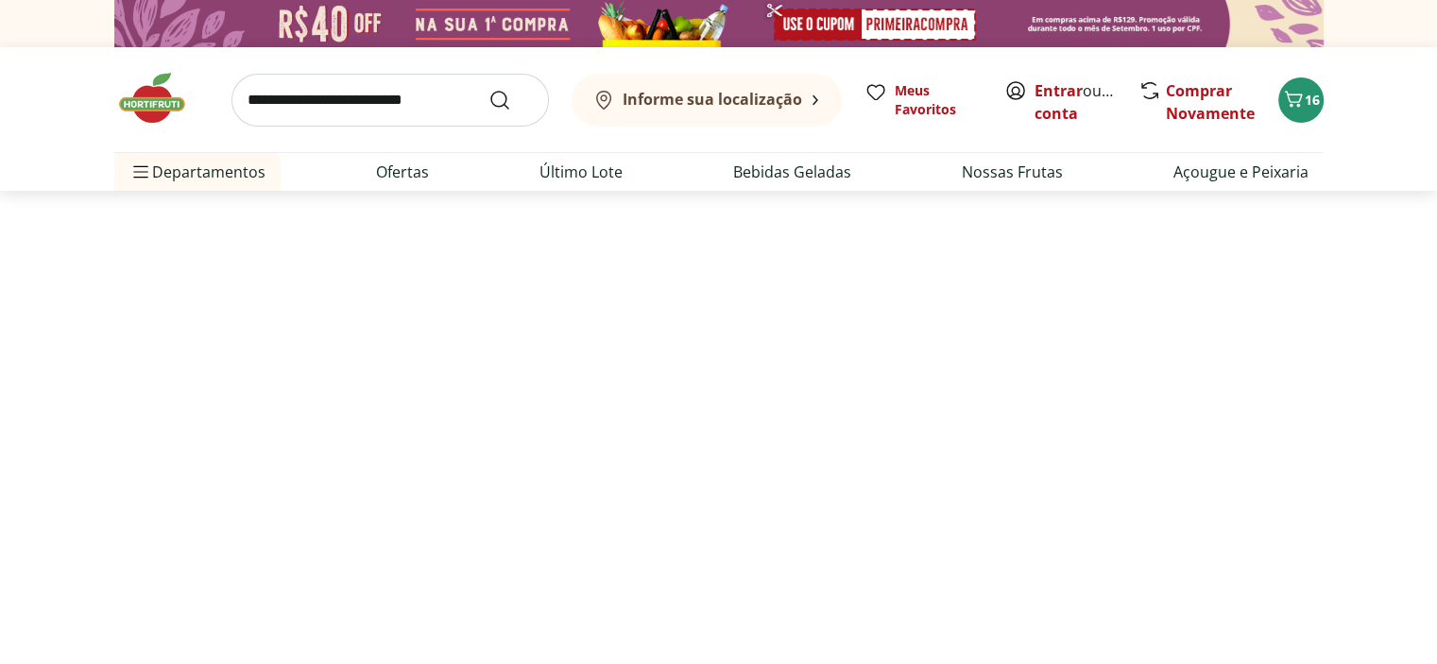
select select "**********"
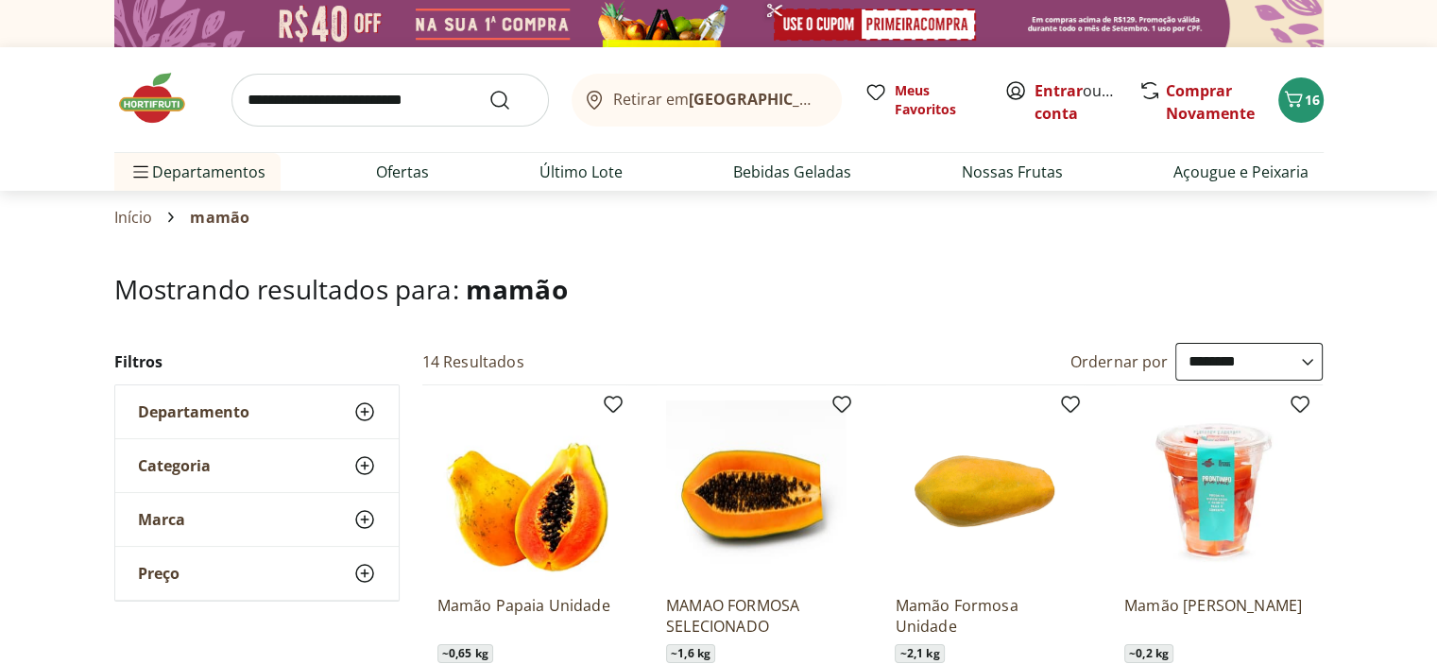
scroll to position [378, 0]
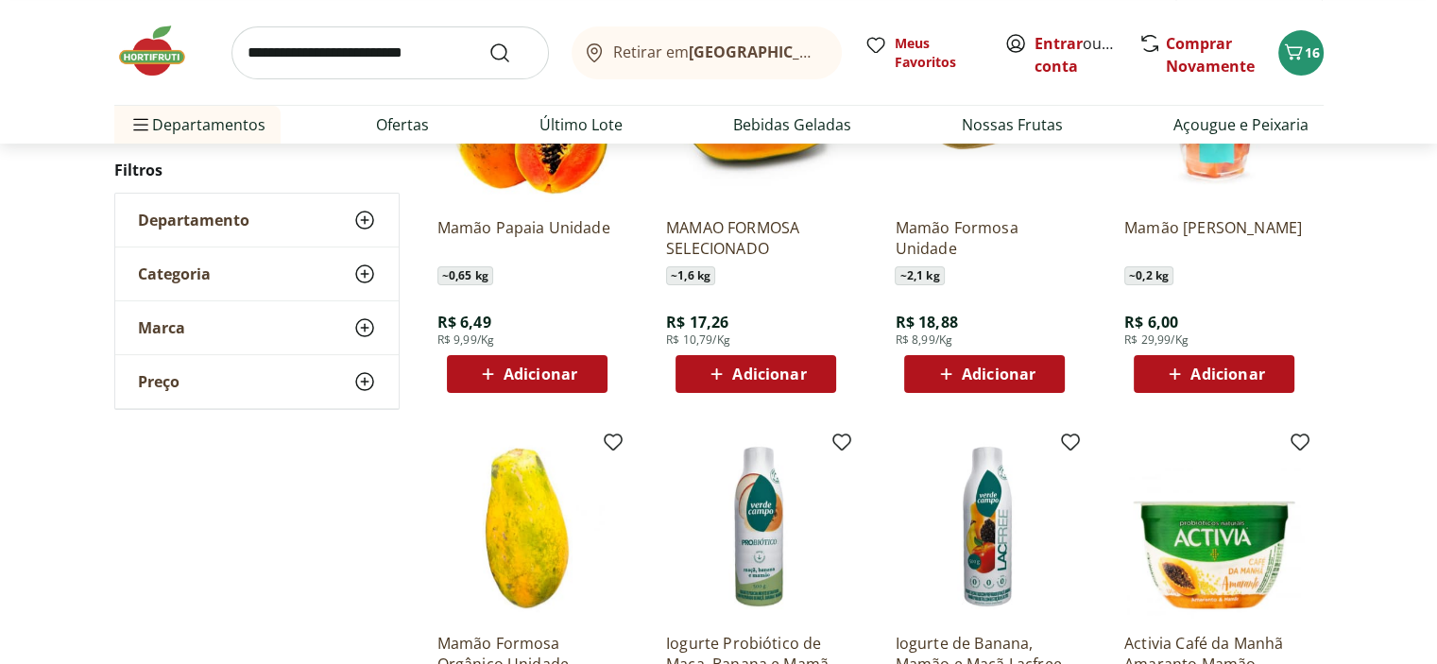
click at [1230, 386] on span "Adicionar" at bounding box center [1213, 374] width 101 height 23
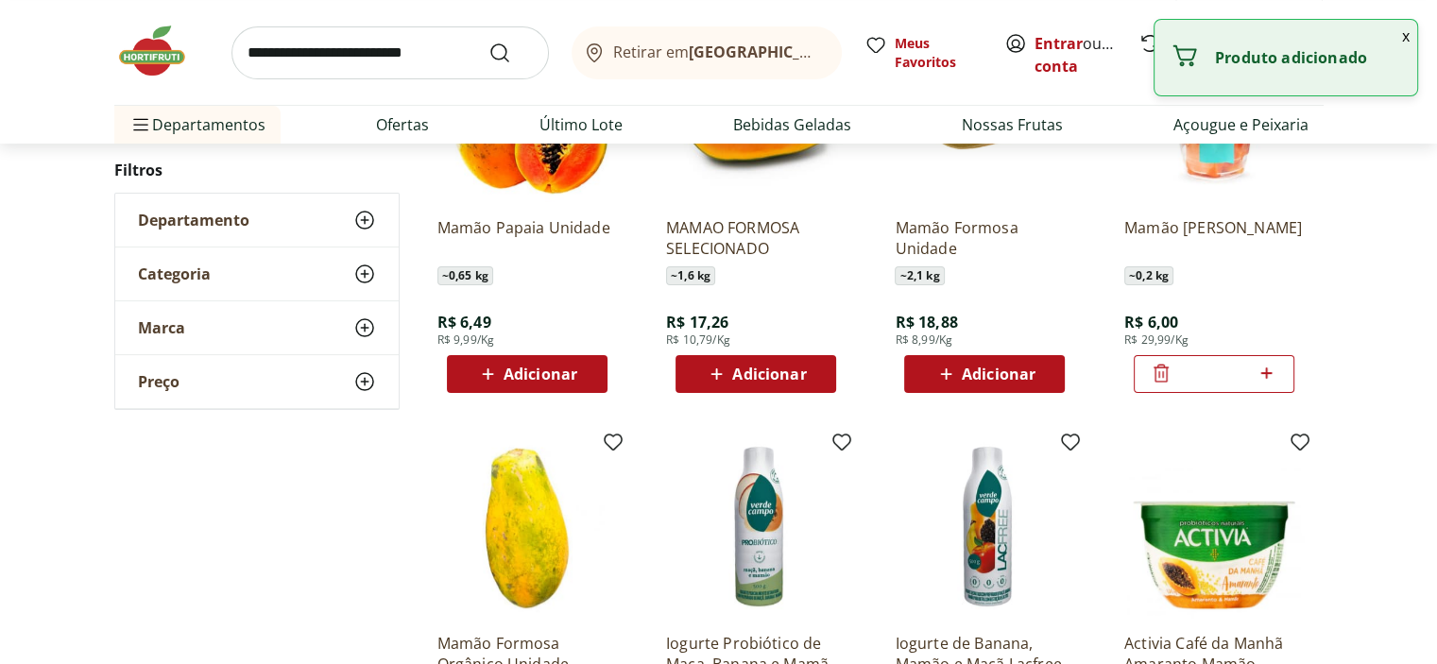
click at [1230, 393] on div "*" at bounding box center [1214, 374] width 161 height 38
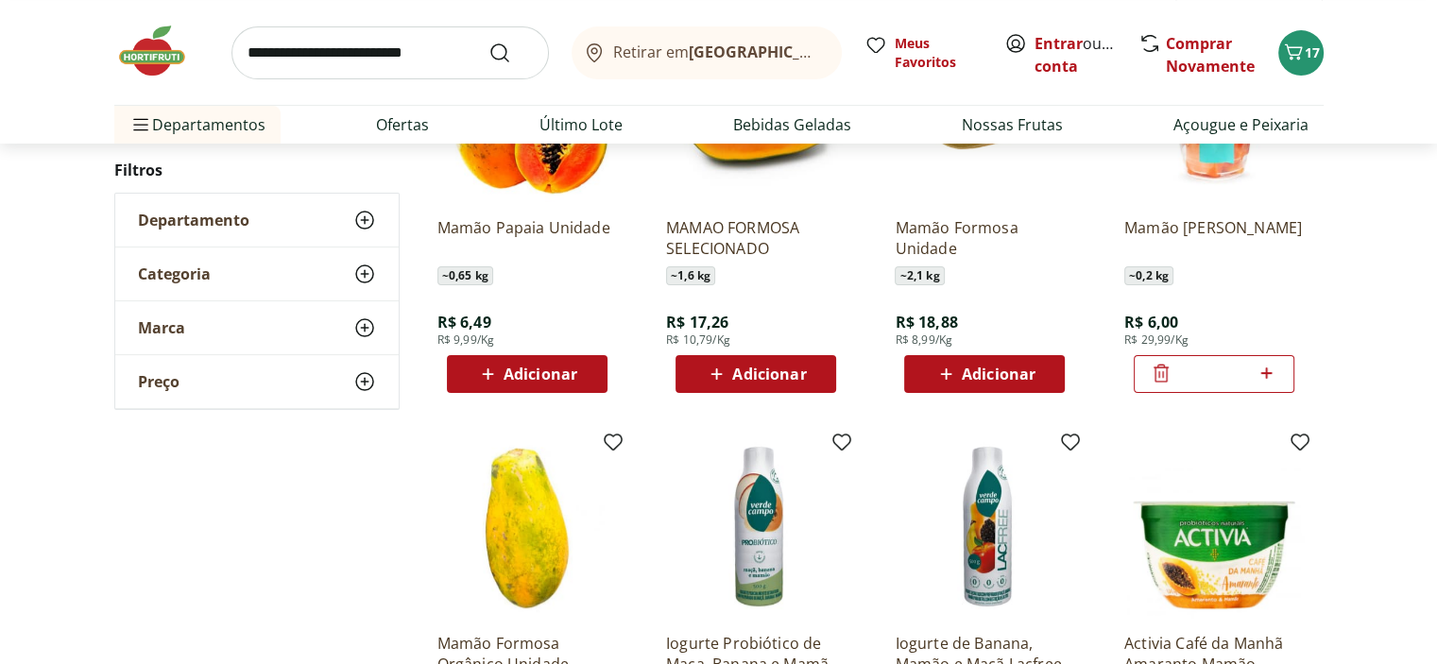
click at [1259, 385] on icon at bounding box center [1267, 373] width 24 height 23
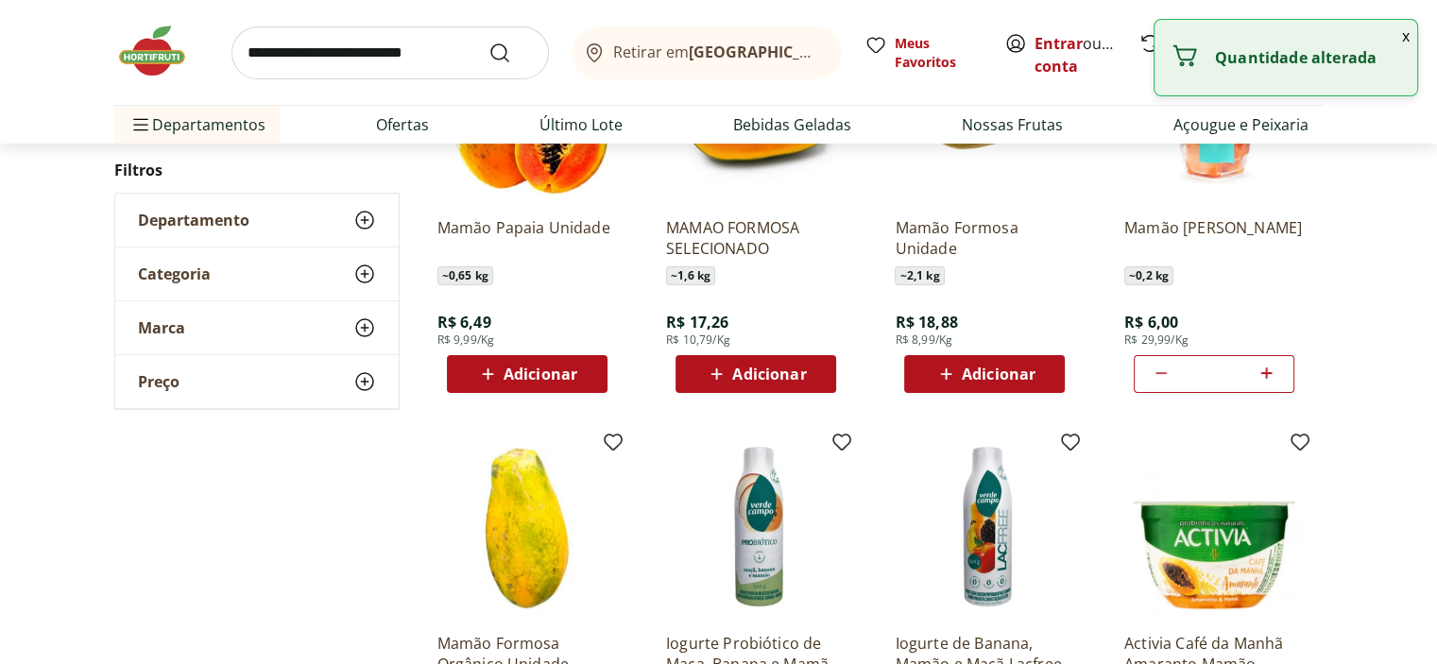
click at [1259, 385] on icon at bounding box center [1267, 373] width 24 height 23
type input "*"
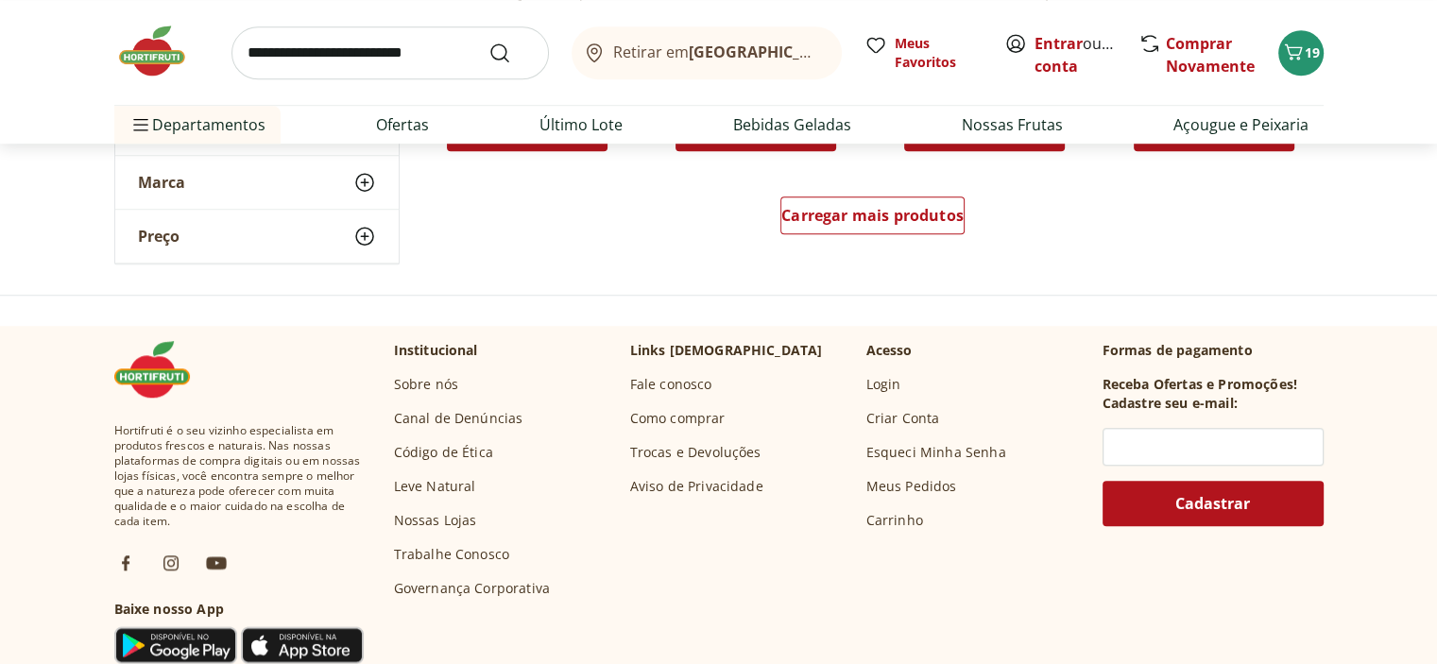
scroll to position [1607, 0]
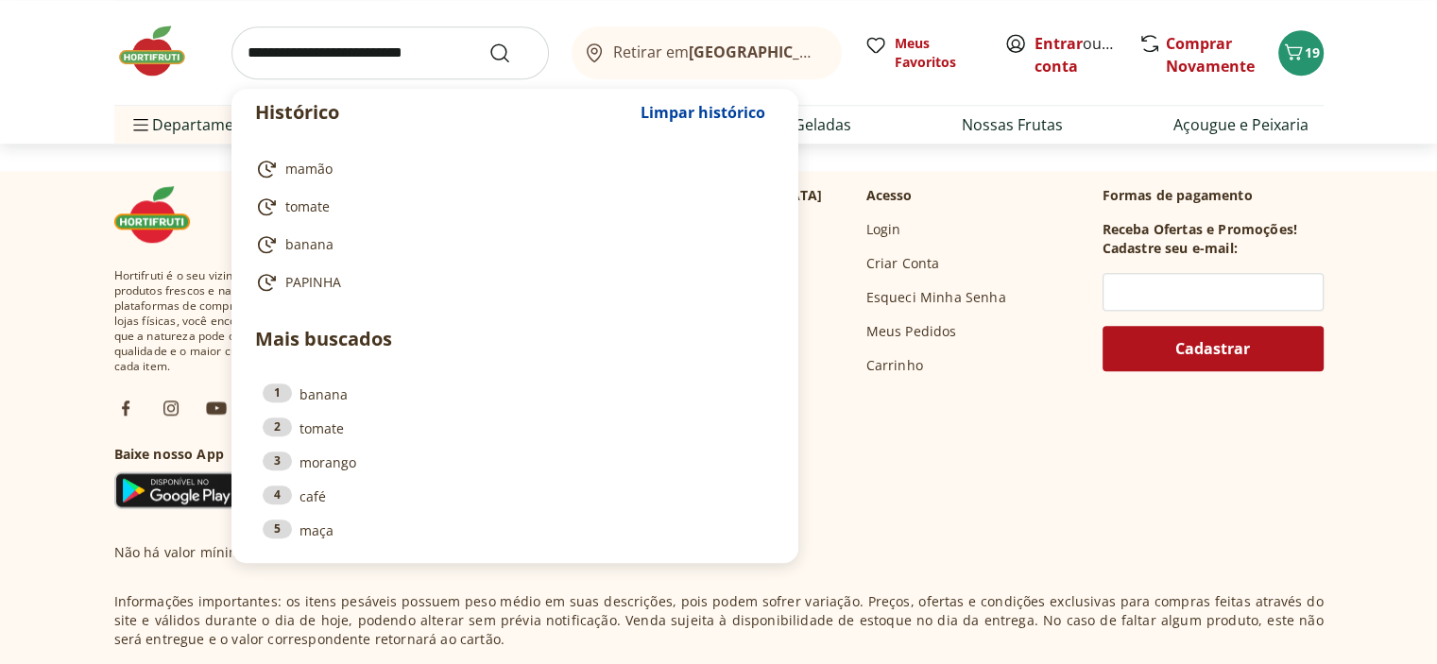
click at [302, 74] on input "search" at bounding box center [391, 52] width 318 height 53
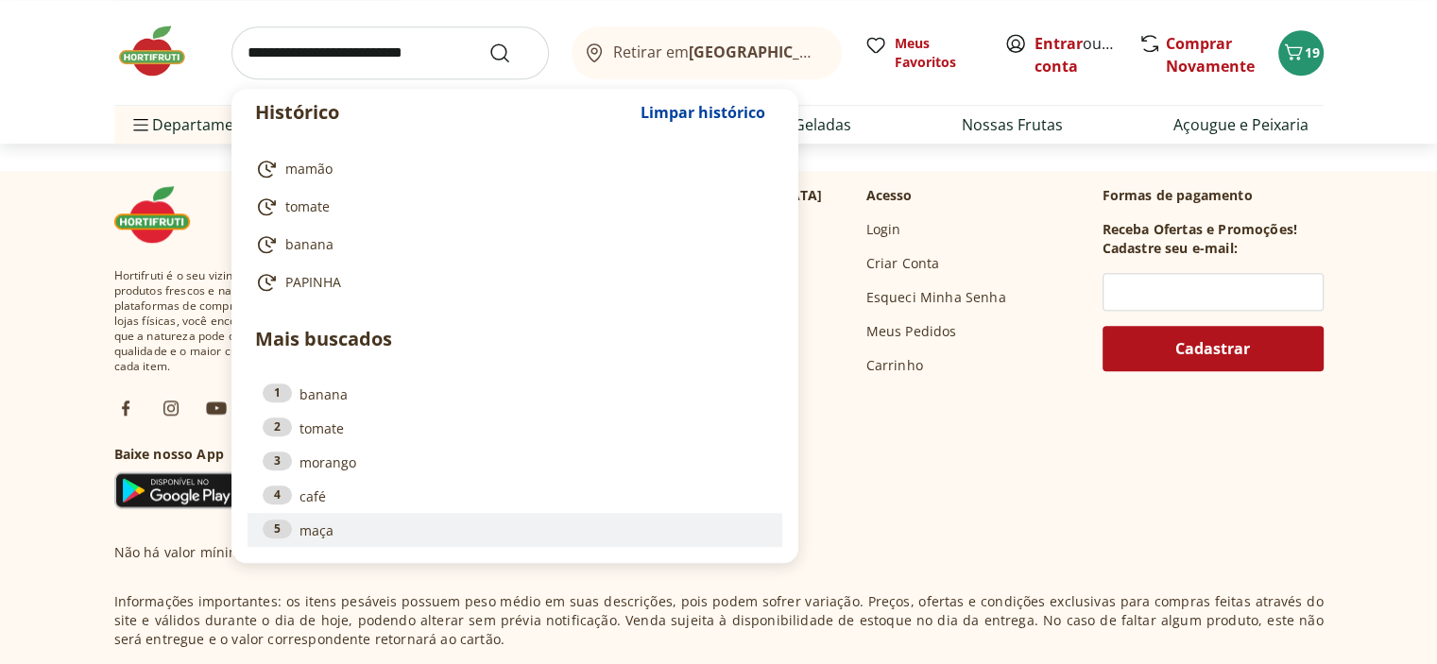
click at [292, 539] on div "5" at bounding box center [277, 529] width 29 height 19
type input "****"
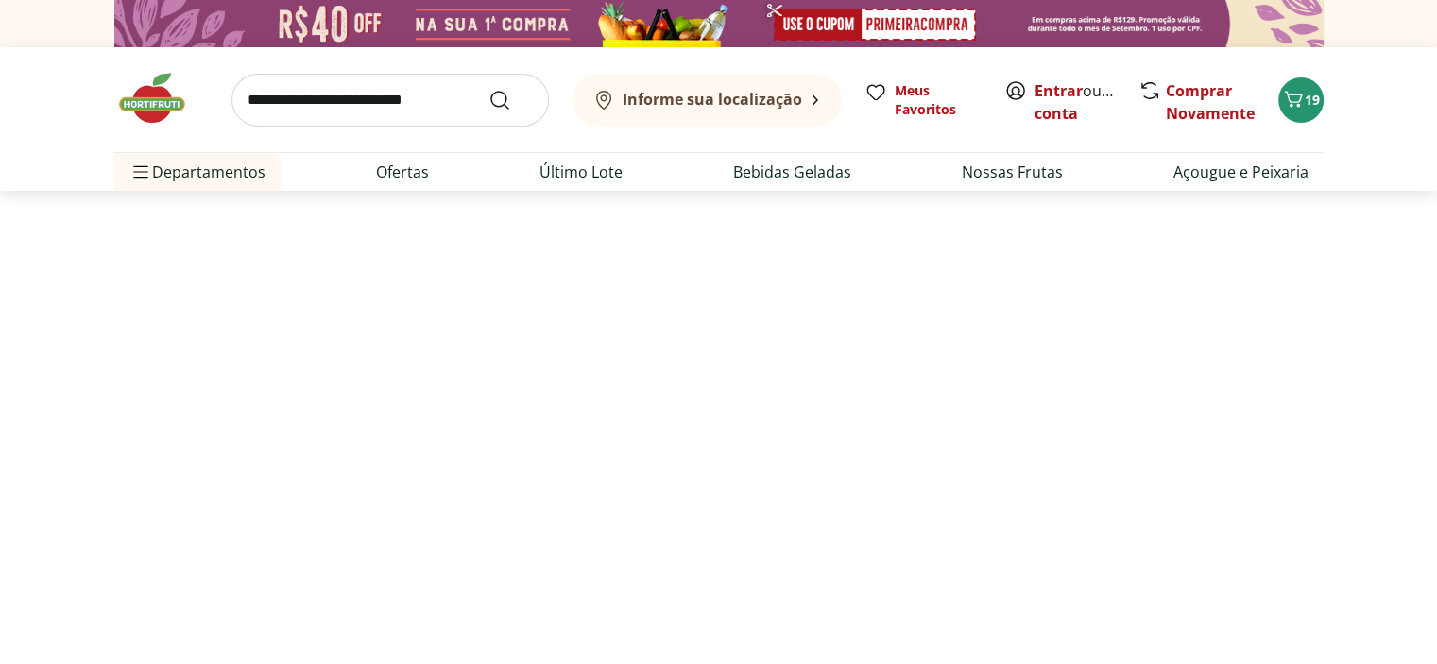
select select "**********"
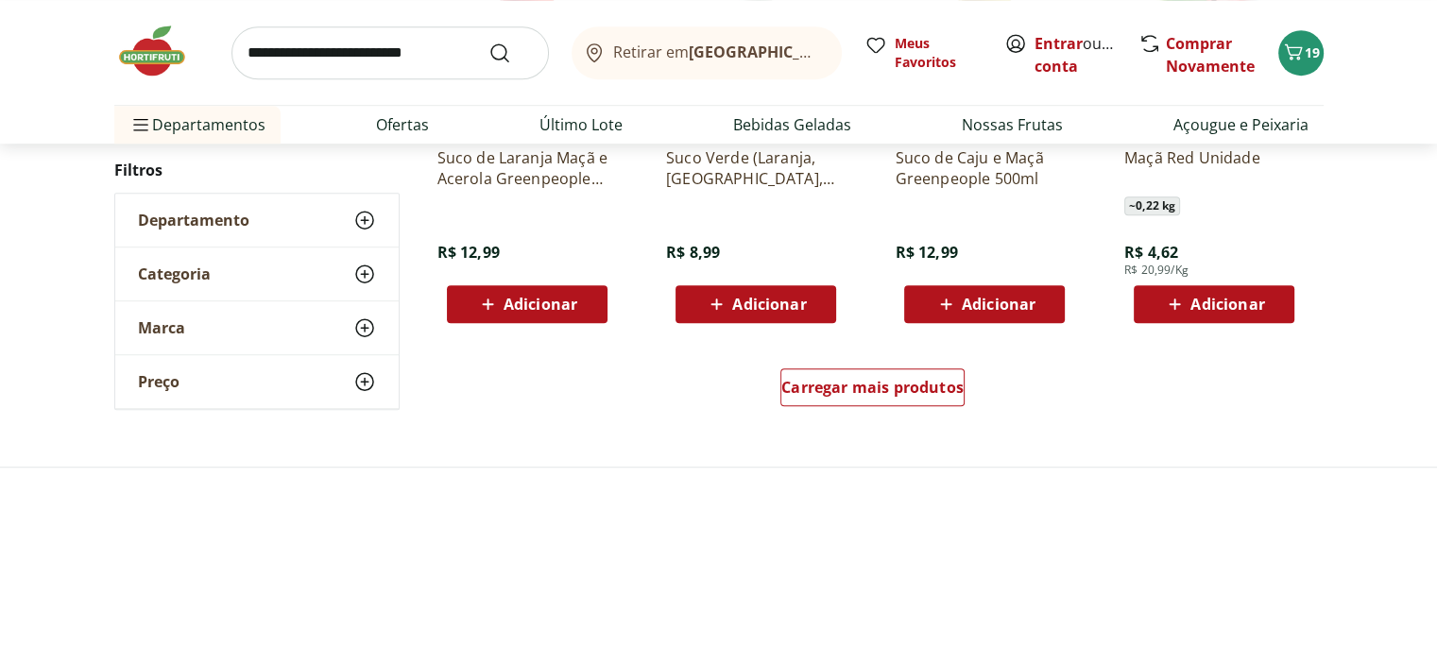
scroll to position [1323, 0]
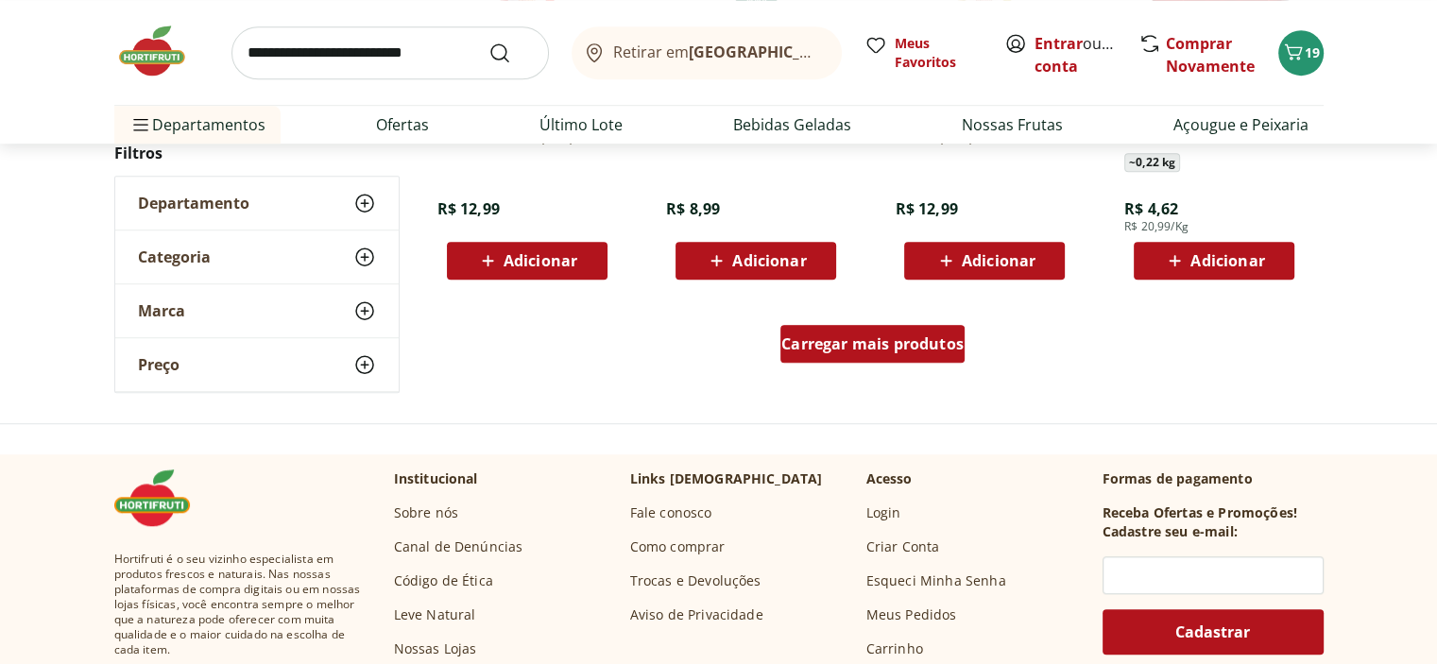
click at [893, 352] on span "Carregar mais produtos" at bounding box center [873, 343] width 182 height 15
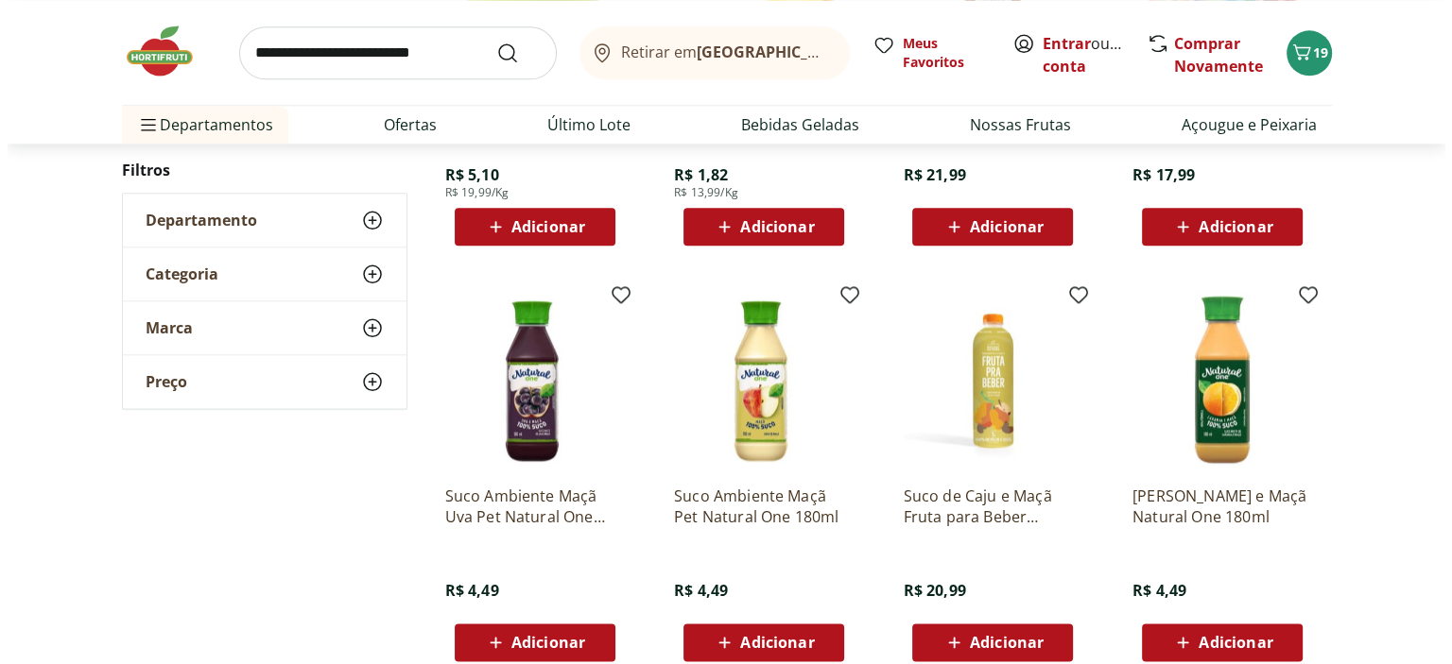
scroll to position [2079, 0]
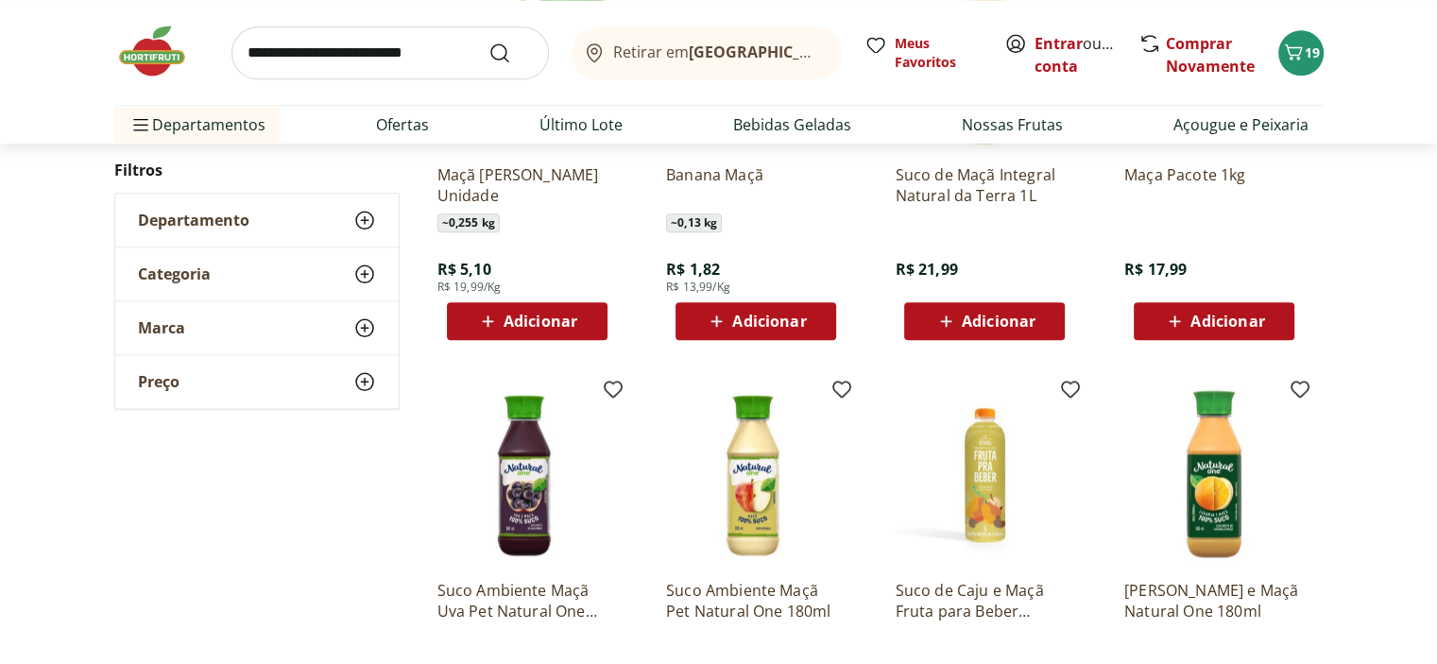
click at [505, 338] on div "Adicionar" at bounding box center [527, 321] width 130 height 34
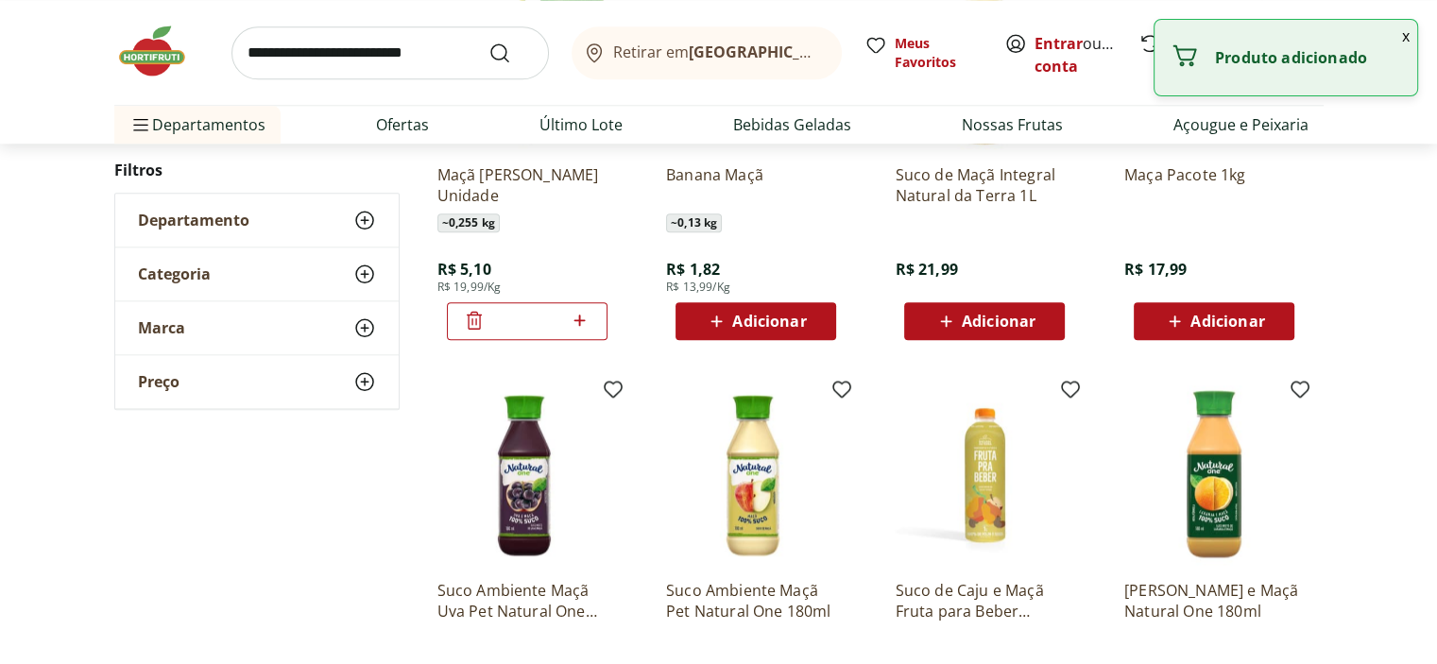
click at [575, 326] on icon at bounding box center [580, 320] width 11 height 11
type input "*"
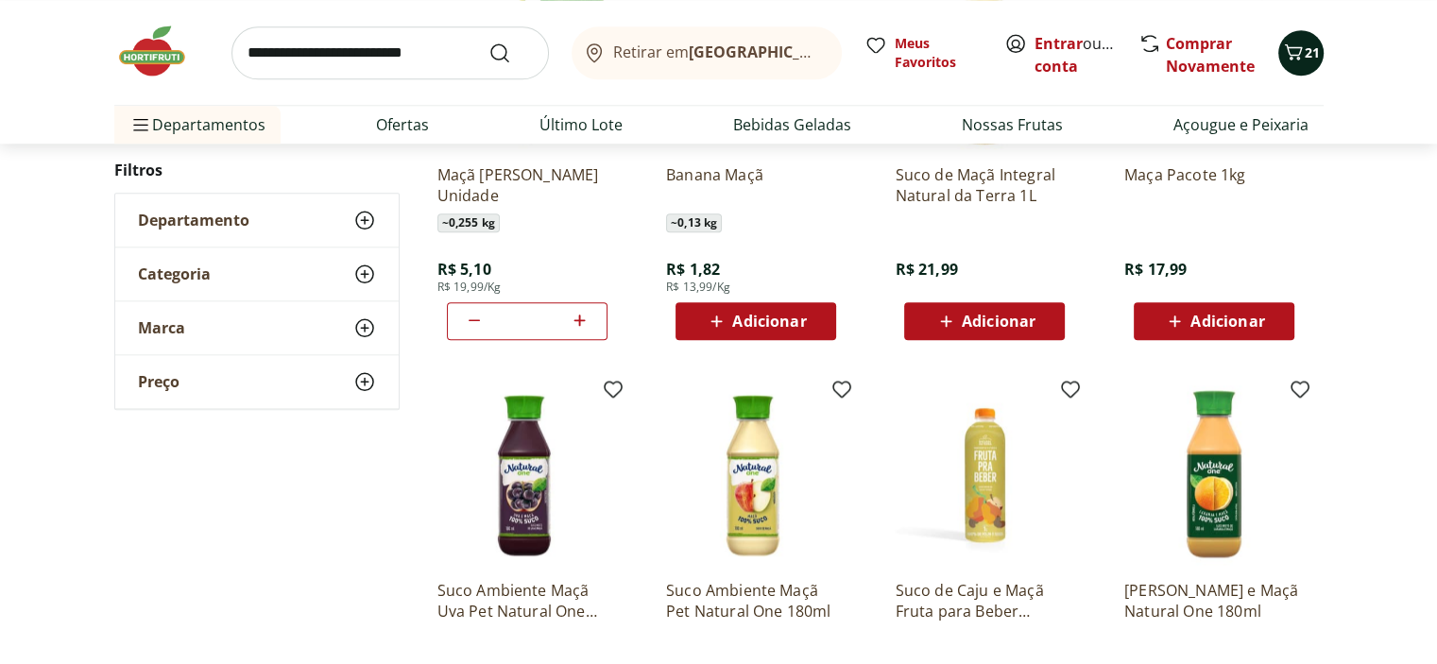
click at [1297, 65] on span "Carrinho" at bounding box center [1293, 53] width 23 height 25
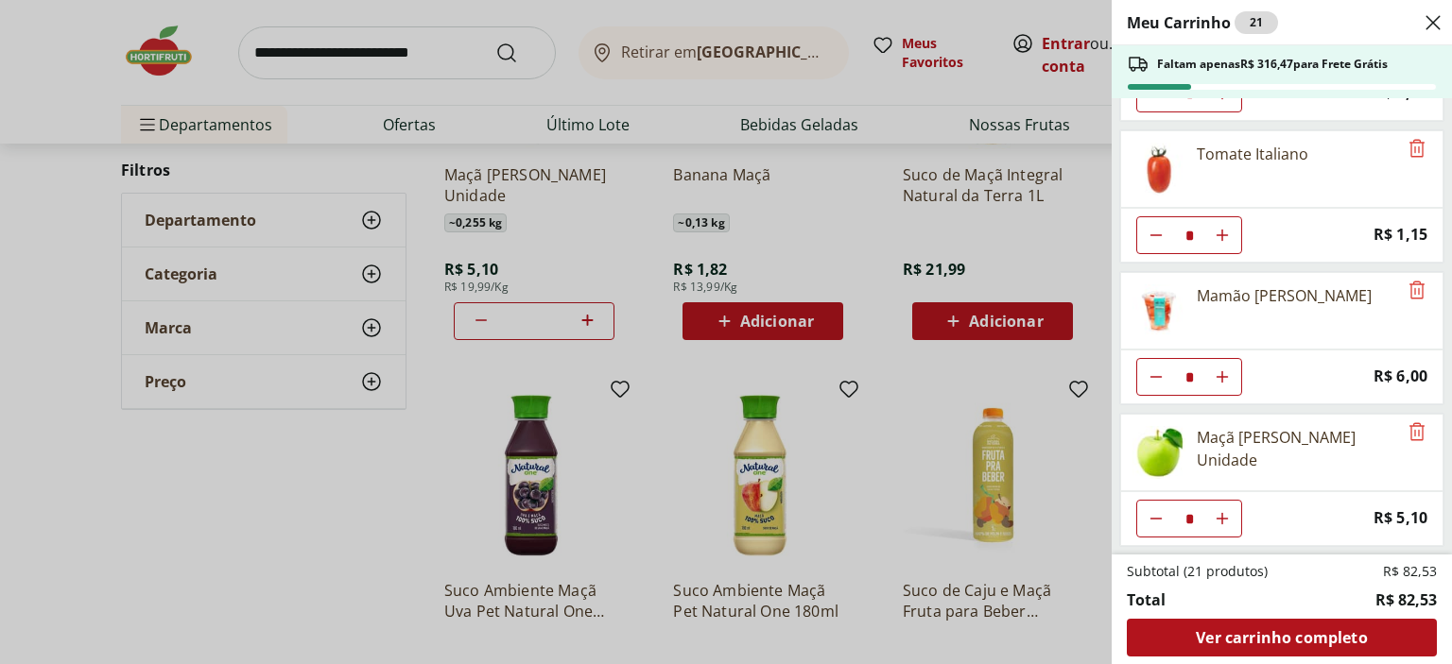
scroll to position [990, 0]
click at [1290, 630] on span "Ver carrinho completo" at bounding box center [1281, 637] width 171 height 15
